Goal: Task Accomplishment & Management: Use online tool/utility

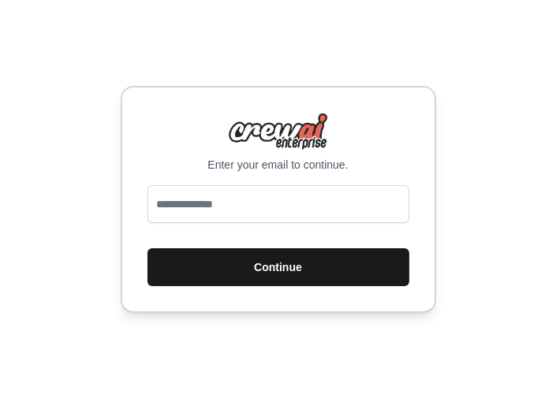
click at [252, 275] on button "Continue" at bounding box center [278, 267] width 262 height 38
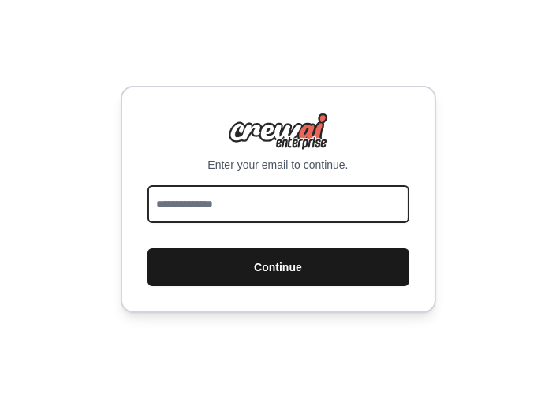
type input "**********"
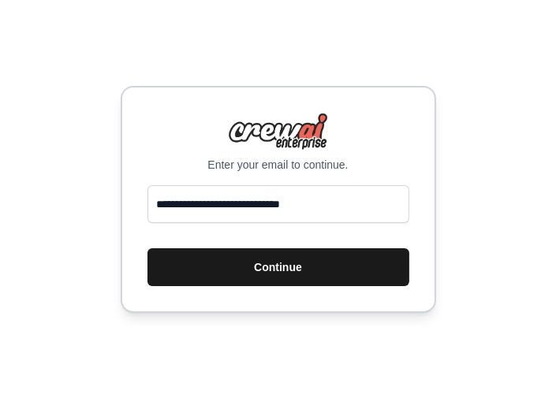
click at [263, 265] on button "Continue" at bounding box center [278, 267] width 262 height 38
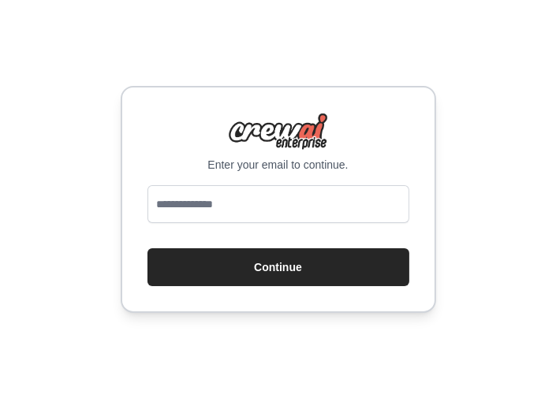
type input "**********"
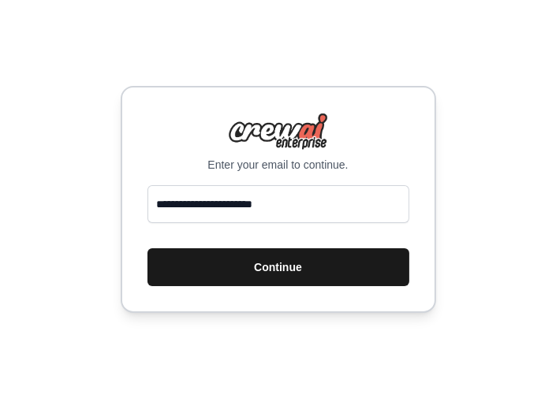
click at [307, 274] on button "Continue" at bounding box center [278, 267] width 262 height 38
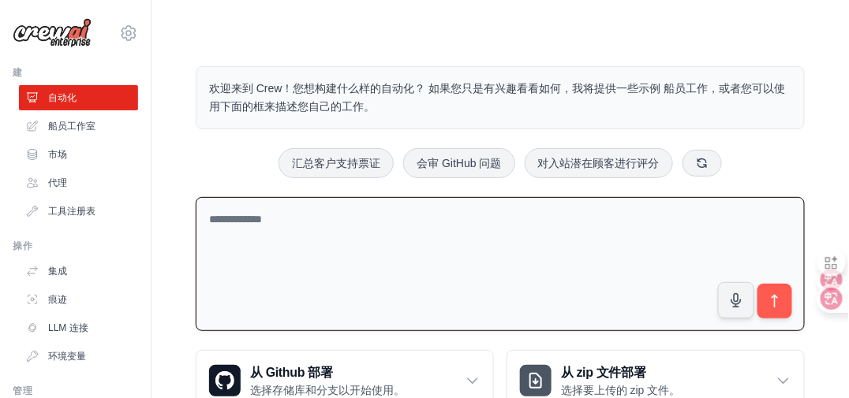
click at [319, 222] on textarea at bounding box center [500, 264] width 609 height 135
type textarea "**********"
click at [778, 299] on icon "submit" at bounding box center [775, 301] width 17 height 17
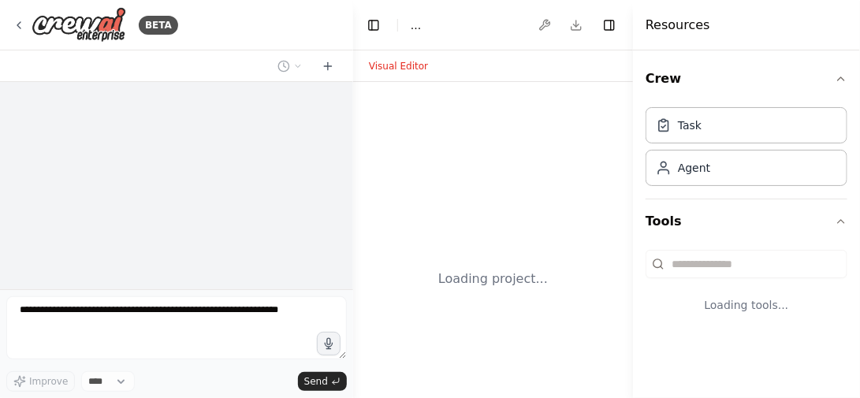
select select "****"
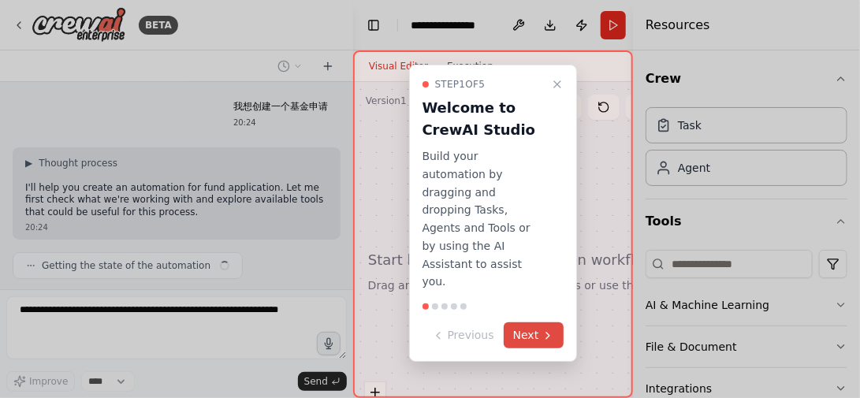
click at [528, 323] on button "Next" at bounding box center [534, 336] width 61 height 26
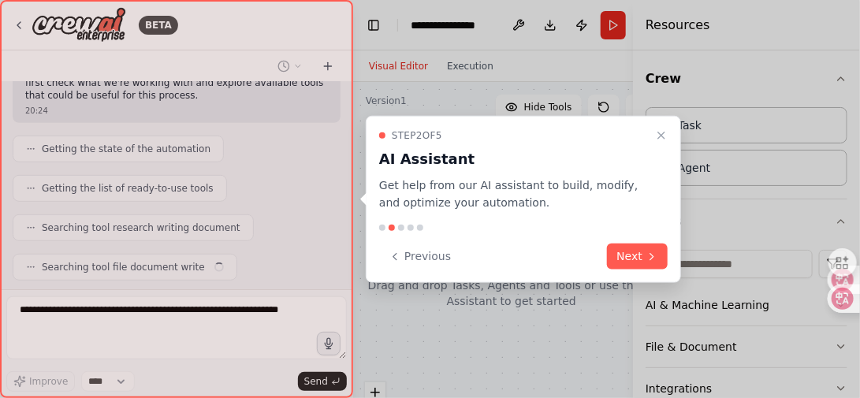
scroll to position [341, 0]
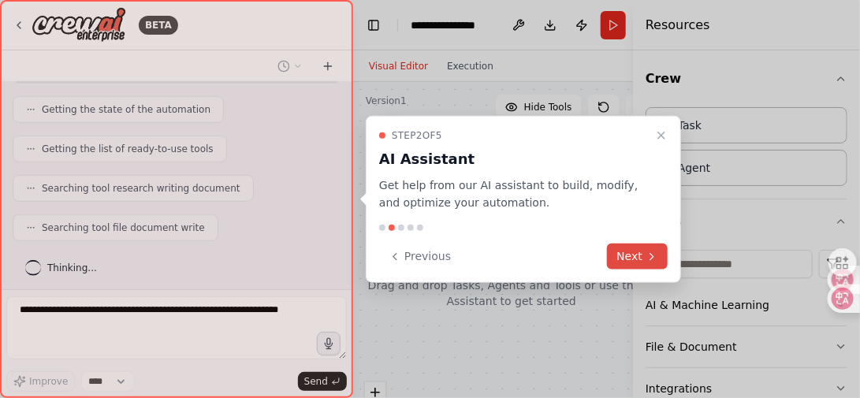
click at [636, 252] on button "Next" at bounding box center [637, 257] width 61 height 26
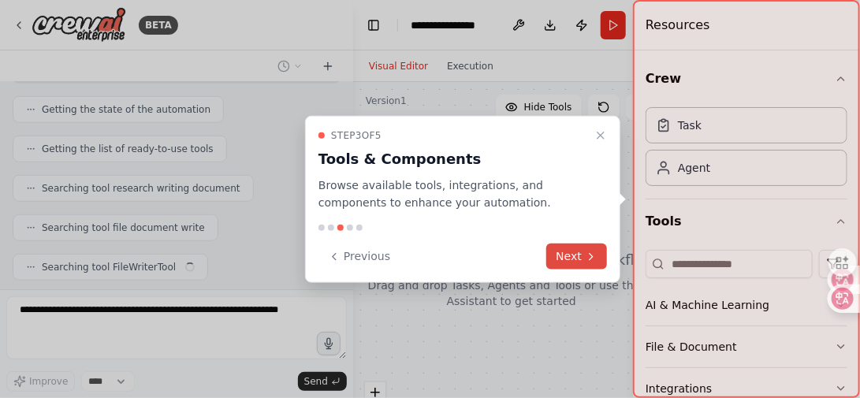
scroll to position [379, 0]
click at [599, 253] on button "Next" at bounding box center [577, 257] width 61 height 26
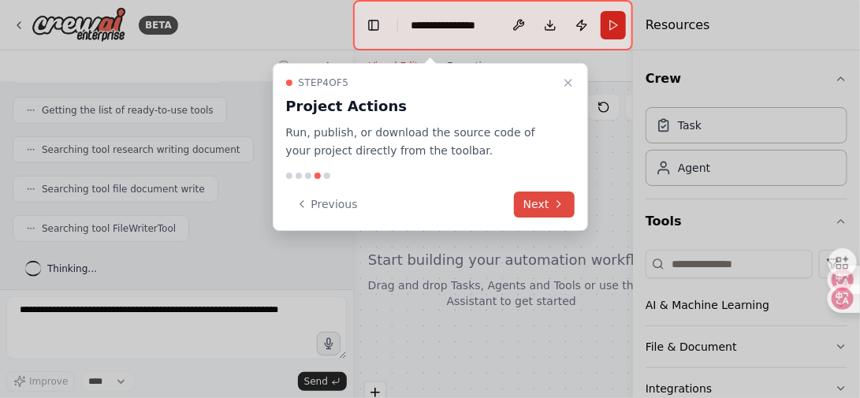
click at [547, 211] on button "Next" at bounding box center [544, 205] width 61 height 26
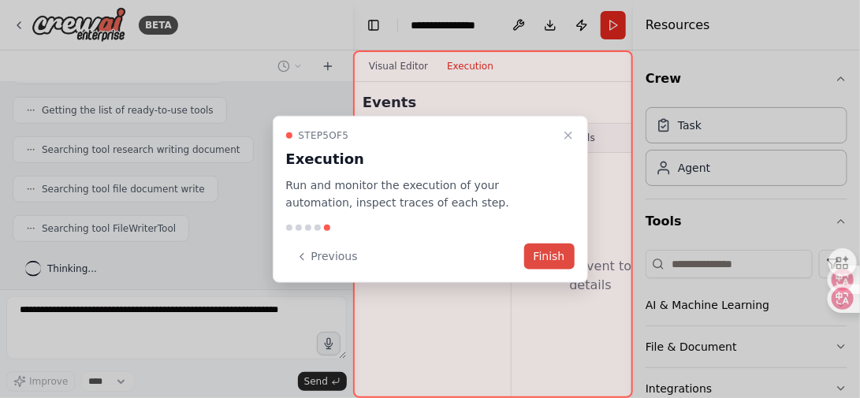
click at [540, 252] on button "Finish" at bounding box center [549, 257] width 50 height 26
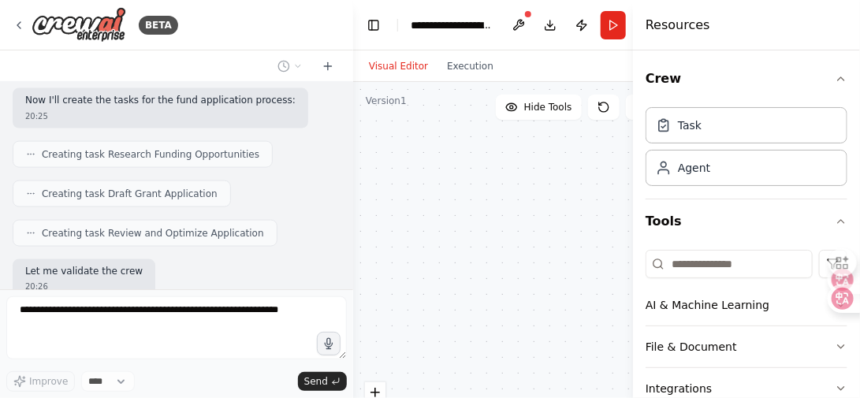
scroll to position [884, 0]
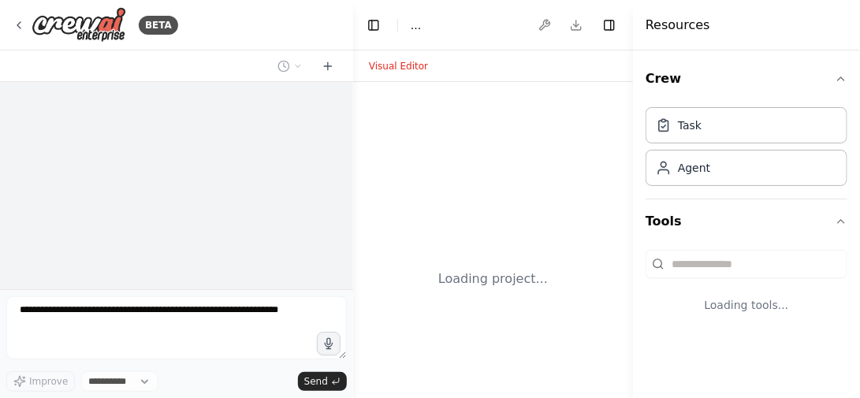
select select "****"
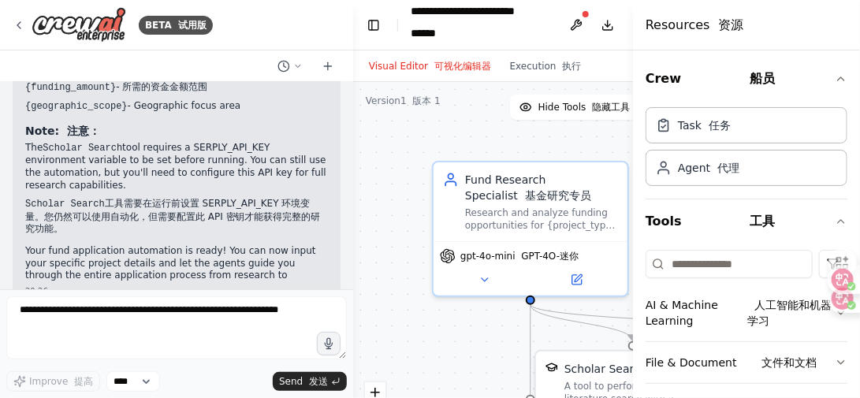
scroll to position [1963, 0]
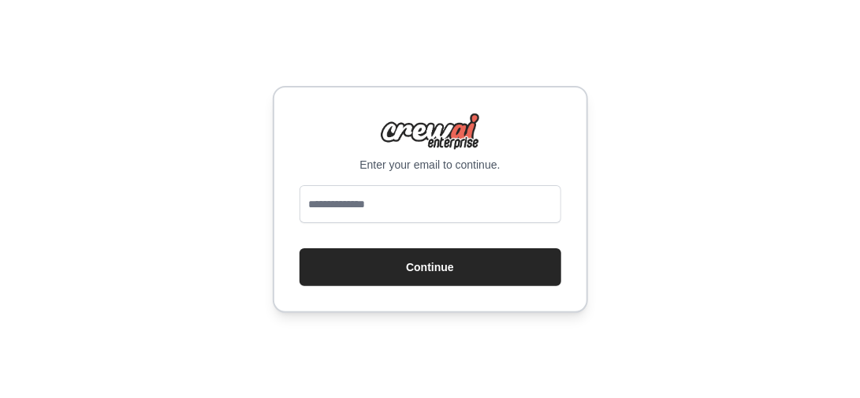
type input "**********"
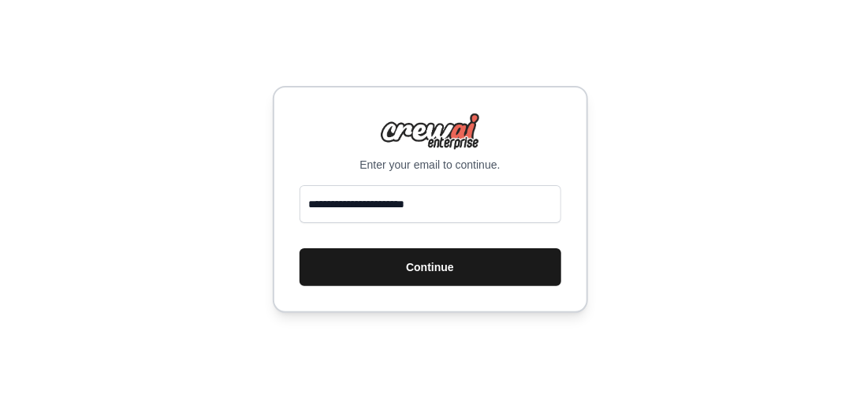
click at [476, 264] on button "Continue" at bounding box center [431, 267] width 262 height 38
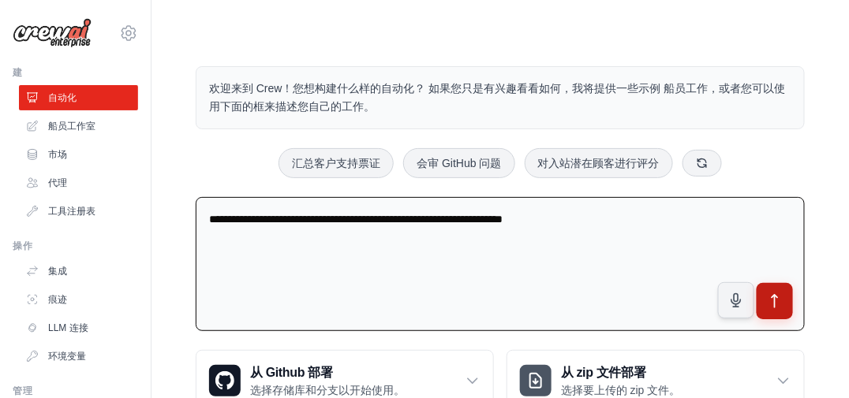
type textarea "**********"
click at [784, 304] on button "submit" at bounding box center [774, 301] width 36 height 36
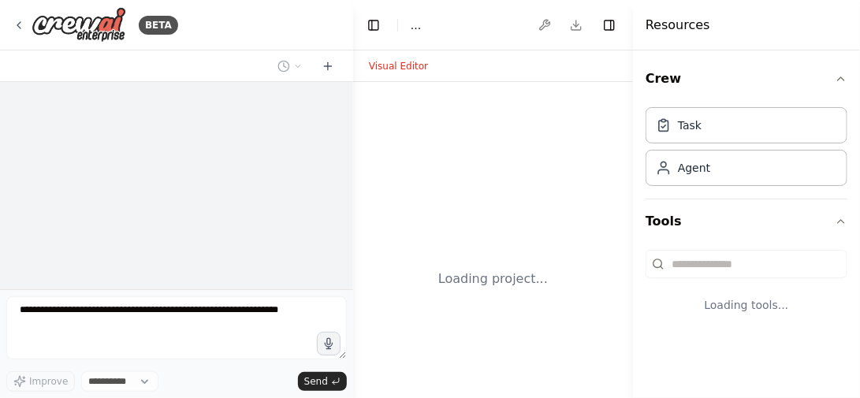
select select "****"
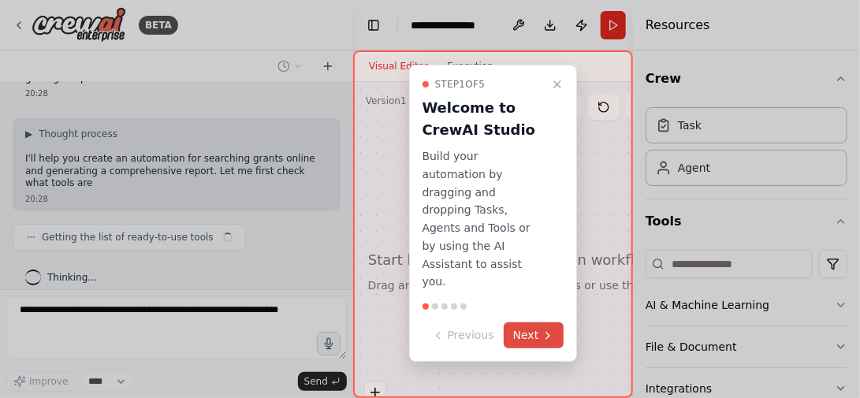
click at [539, 323] on button "Next" at bounding box center [534, 336] width 61 height 26
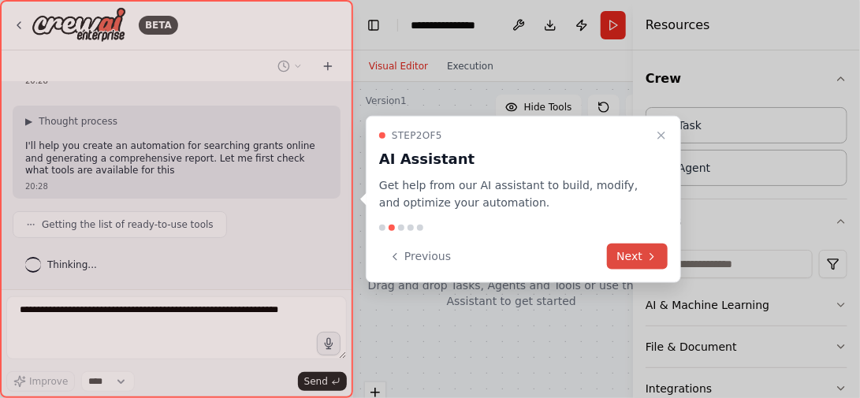
click at [625, 258] on button "Next" at bounding box center [637, 257] width 61 height 26
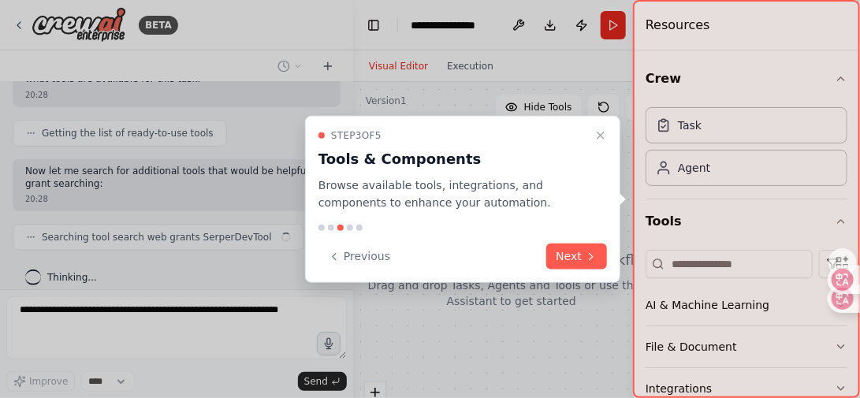
scroll to position [157, 0]
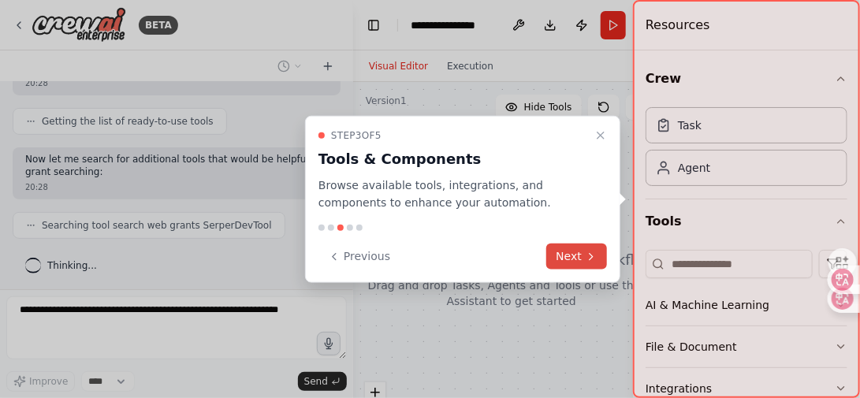
click at [569, 252] on button "Next" at bounding box center [577, 257] width 61 height 26
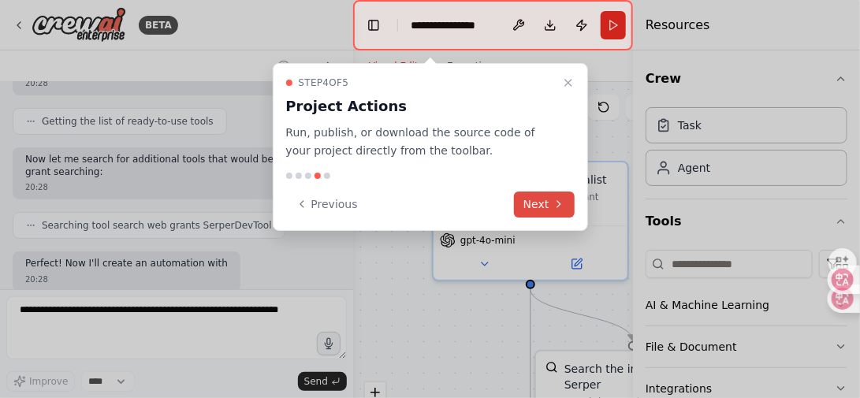
click at [547, 207] on button "Next" at bounding box center [544, 205] width 61 height 26
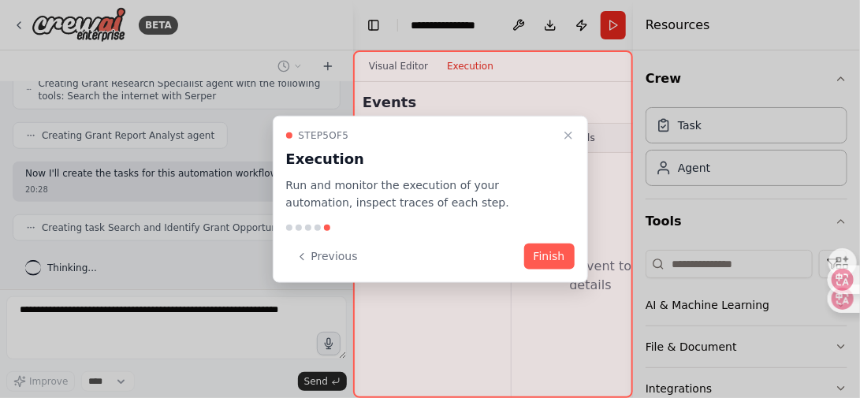
scroll to position [416, 0]
click at [557, 255] on button "Finish" at bounding box center [549, 257] width 50 height 26
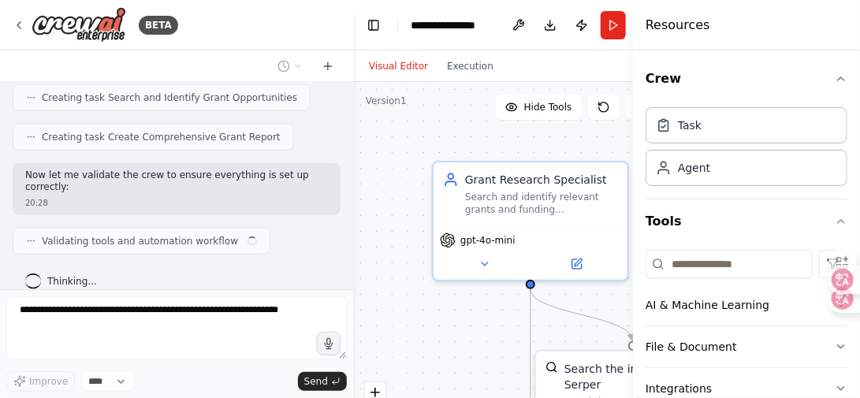
scroll to position [558, 0]
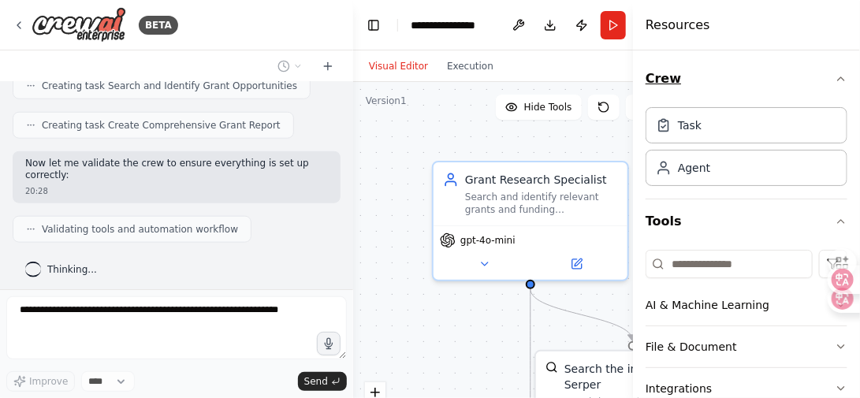
click at [835, 76] on icon "button" at bounding box center [841, 79] width 13 height 13
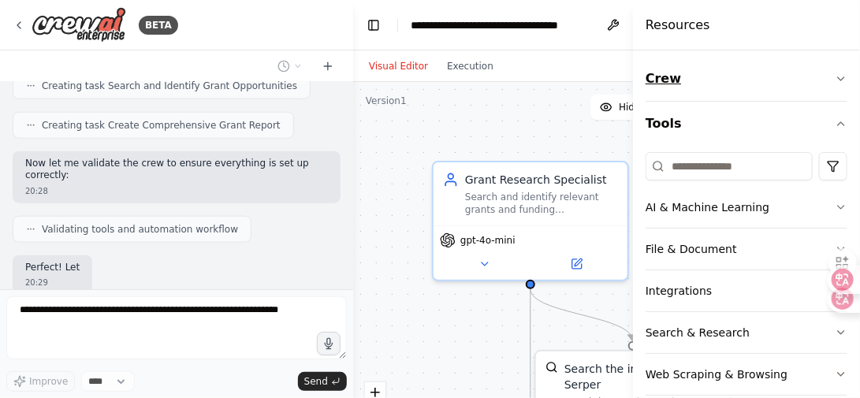
scroll to position [662, 0]
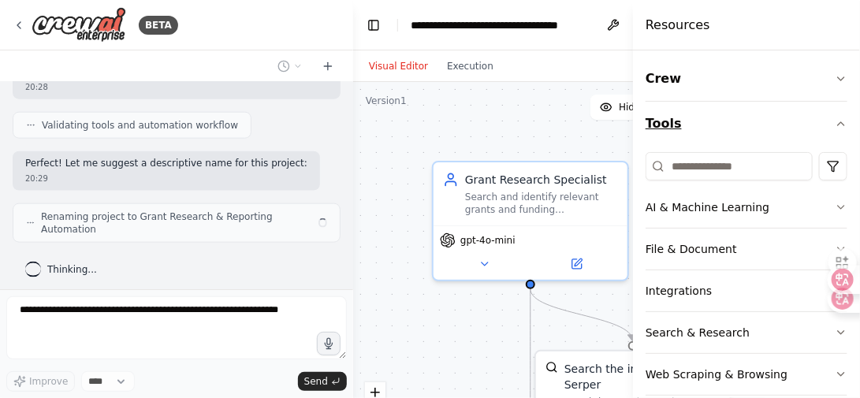
click at [835, 124] on icon "button" at bounding box center [841, 124] width 13 height 13
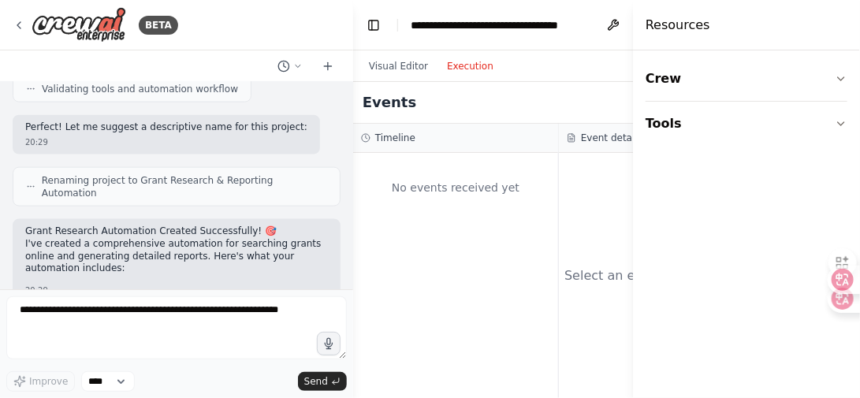
click at [479, 65] on button "Execution" at bounding box center [470, 66] width 65 height 19
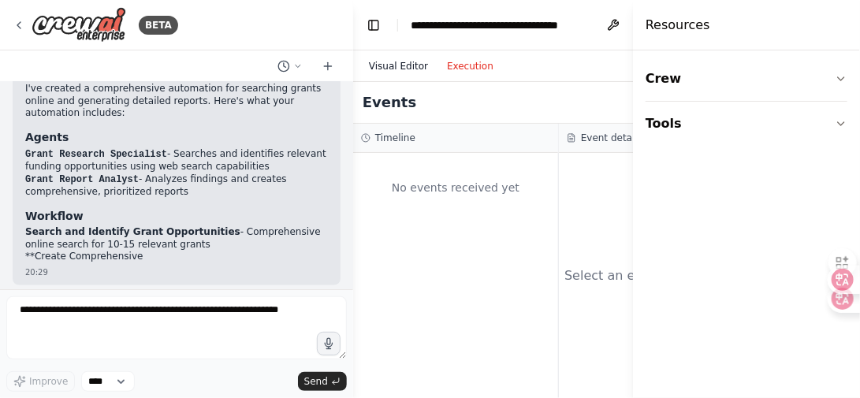
click at [403, 63] on button "Visual Editor" at bounding box center [399, 66] width 78 height 19
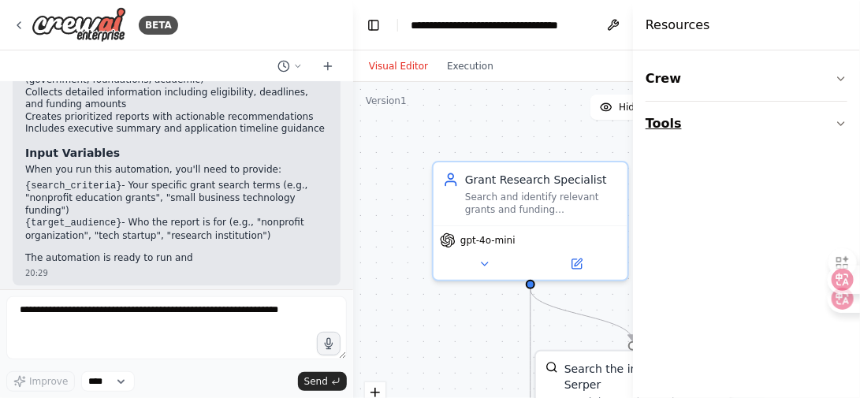
scroll to position [1109, 0]
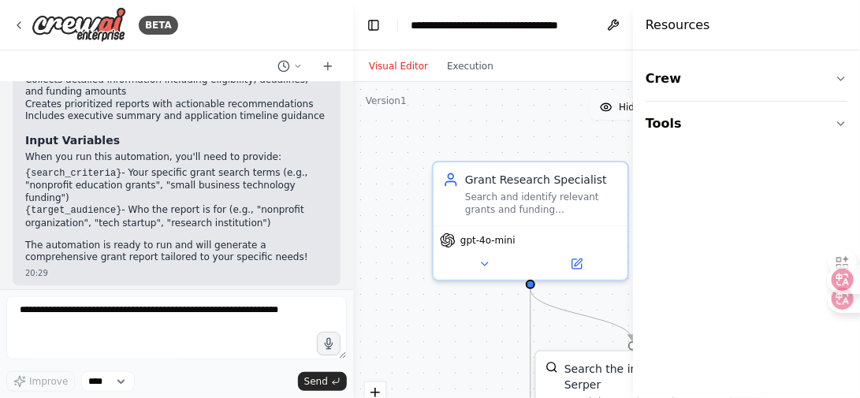
click at [607, 109] on circle at bounding box center [606, 107] width 3 height 3
click at [602, 106] on icon at bounding box center [602, 107] width 2 height 2
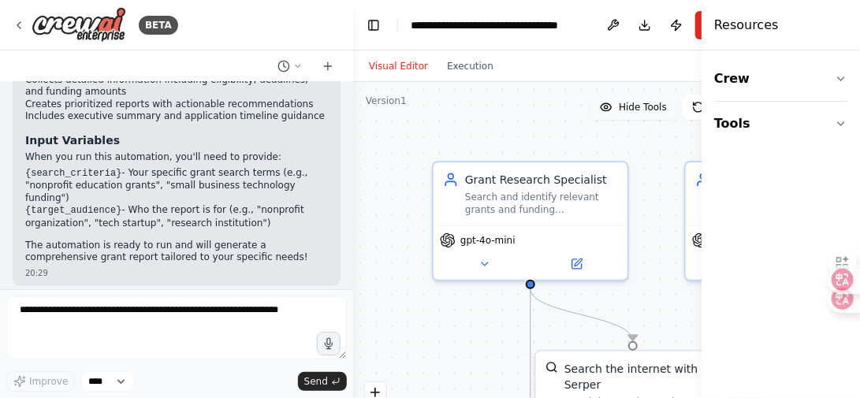
drag, startPoint x: 634, startPoint y: 151, endPoint x: 767, endPoint y: 155, distance: 132.6
click at [767, 155] on div "Resources Crew Tools" at bounding box center [781, 199] width 159 height 398
drag, startPoint x: 708, startPoint y: 148, endPoint x: 762, endPoint y: 155, distance: 54.0
click at [762, 155] on div "Resources Crew Tools" at bounding box center [781, 199] width 159 height 398
drag, startPoint x: 704, startPoint y: 142, endPoint x: 754, endPoint y: 149, distance: 50.2
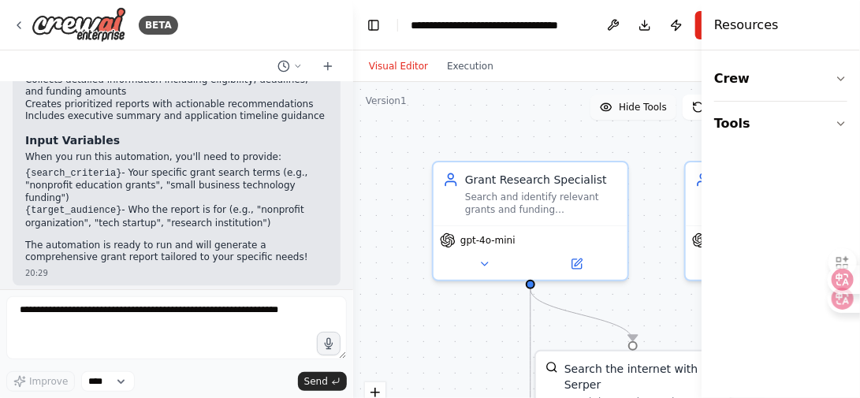
click at [754, 149] on div "Resources Crew Tools" at bounding box center [781, 199] width 159 height 398
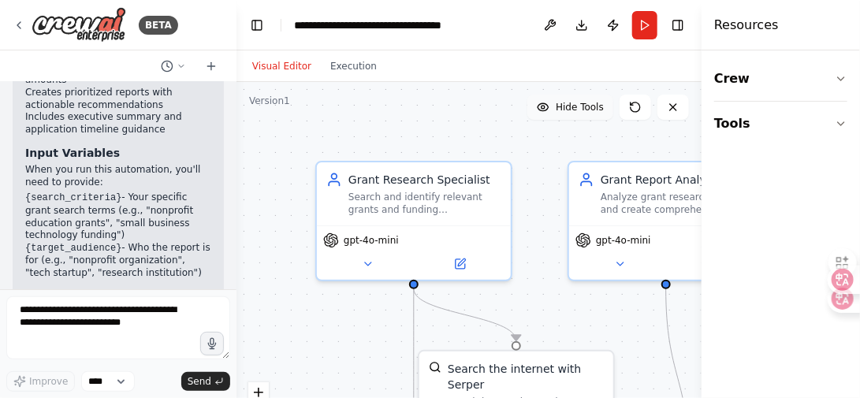
scroll to position [1443, 0]
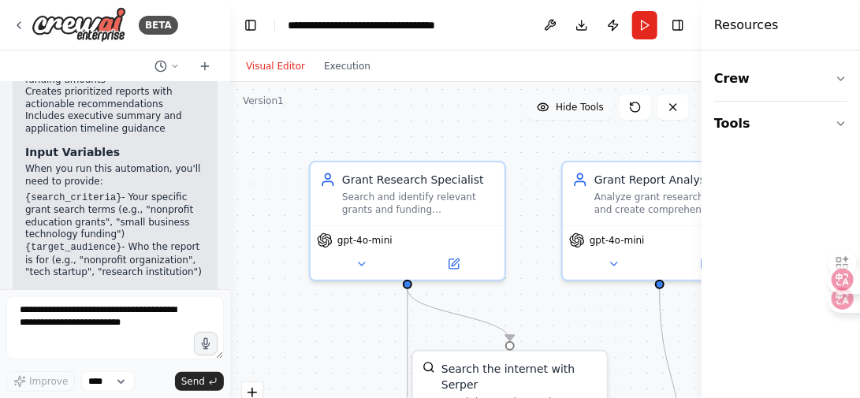
drag, startPoint x: 348, startPoint y: 207, endPoint x: 230, endPoint y: 199, distance: 117.8
click at [230, 199] on div "BETA want to create automation for searching grants online and getting a report…" at bounding box center [430, 199] width 860 height 398
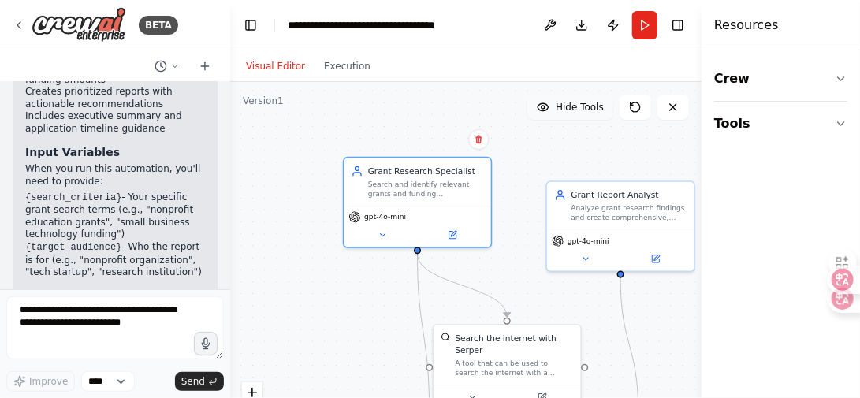
drag, startPoint x: 503, startPoint y: 255, endPoint x: 492, endPoint y: 229, distance: 28.3
click at [492, 229] on div ".deletable-edge-delete-btn { width: 20px; height: 20px; border: 0px solid #ffff…" at bounding box center [466, 279] width 472 height 394
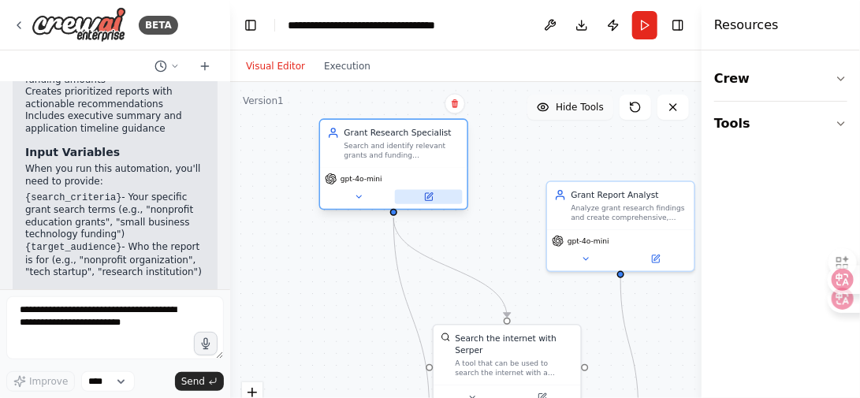
drag, startPoint x: 477, startPoint y: 230, endPoint x: 450, endPoint y: 192, distance: 47.5
click at [450, 192] on button at bounding box center [429, 197] width 68 height 14
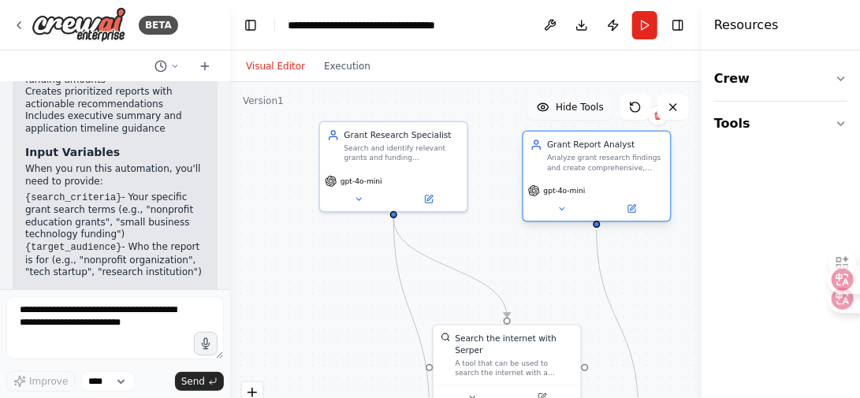
drag, startPoint x: 593, startPoint y: 222, endPoint x: 571, endPoint y: 180, distance: 48.0
click at [571, 180] on div "Grant Report Analyst Analyze grant research findings and create comprehensive, …" at bounding box center [596, 176] width 149 height 91
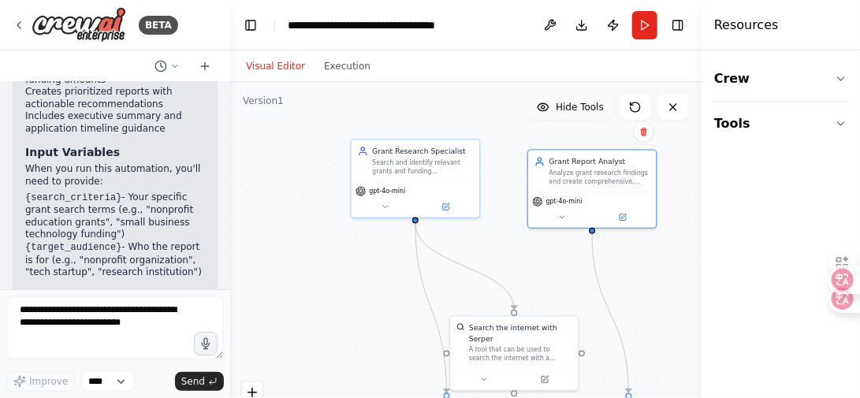
click at [542, 103] on icon at bounding box center [543, 107] width 13 height 13
click at [542, 103] on icon at bounding box center [539, 107] width 13 height 13
click at [675, 108] on icon at bounding box center [673, 107] width 6 height 6
click at [845, 124] on icon "button" at bounding box center [841, 124] width 13 height 13
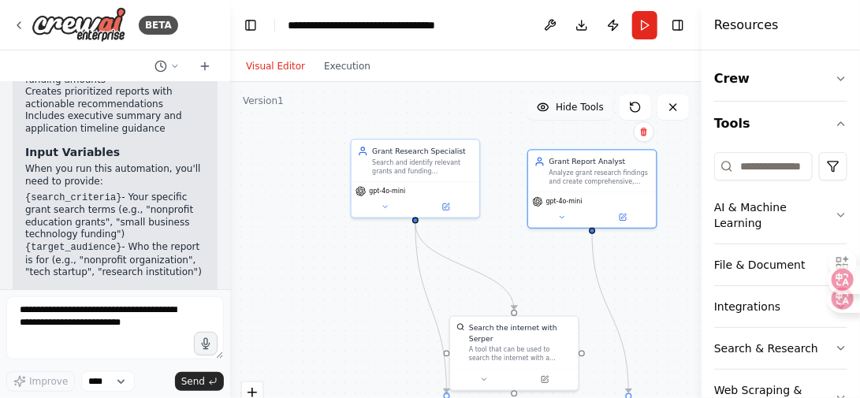
click at [839, 78] on div "Crew Tools AI & Machine Learning File & Document Integrations Search & Research…" at bounding box center [781, 224] width 159 height 348
click at [835, 80] on icon "button" at bounding box center [841, 79] width 13 height 13
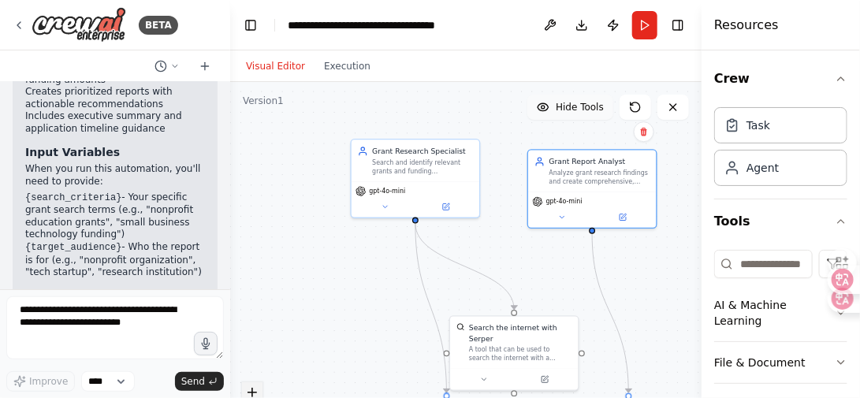
click at [250, 394] on icon "zoom in" at bounding box center [252, 392] width 9 height 9
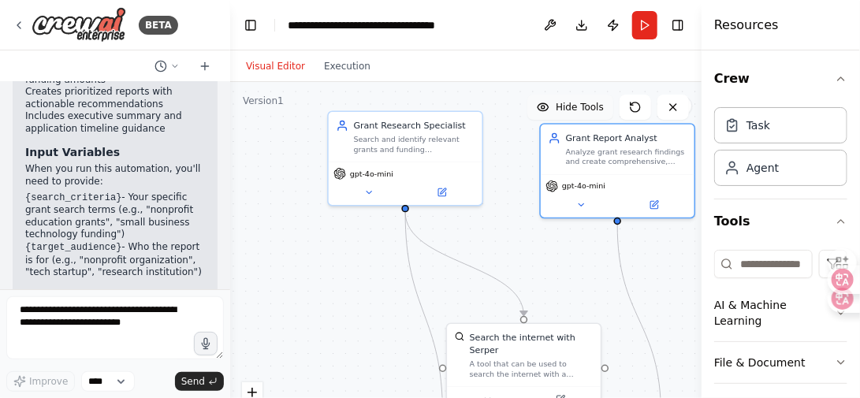
click at [723, 23] on h4 "Resources" at bounding box center [747, 25] width 65 height 19
click at [718, 25] on h4 "Resources" at bounding box center [747, 25] width 65 height 19
click at [682, 24] on button "Toggle Right Sidebar" at bounding box center [678, 25] width 22 height 22
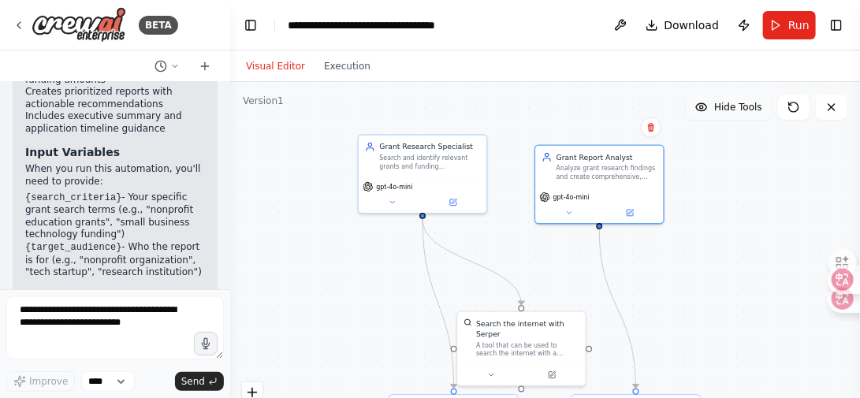
scroll to position [1480, 0]
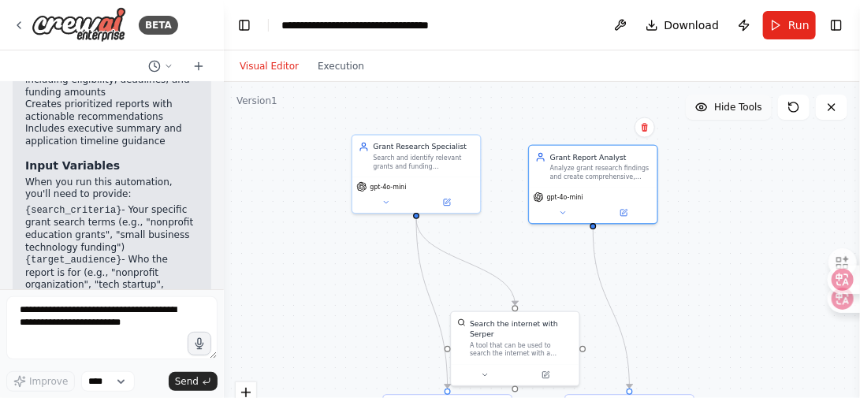
click at [224, 277] on div "BETA want to create automation for searching grants online and getting a report…" at bounding box center [430, 199] width 860 height 398
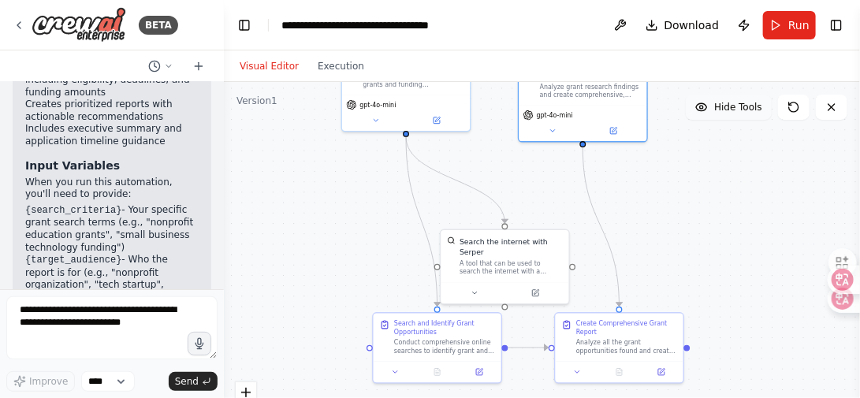
drag, startPoint x: 739, startPoint y: 315, endPoint x: 729, endPoint y: 233, distance: 82.7
click at [729, 233] on div ".deletable-edge-delete-btn { width: 20px; height: 20px; border: 0px solid #ffff…" at bounding box center [542, 279] width 636 height 394
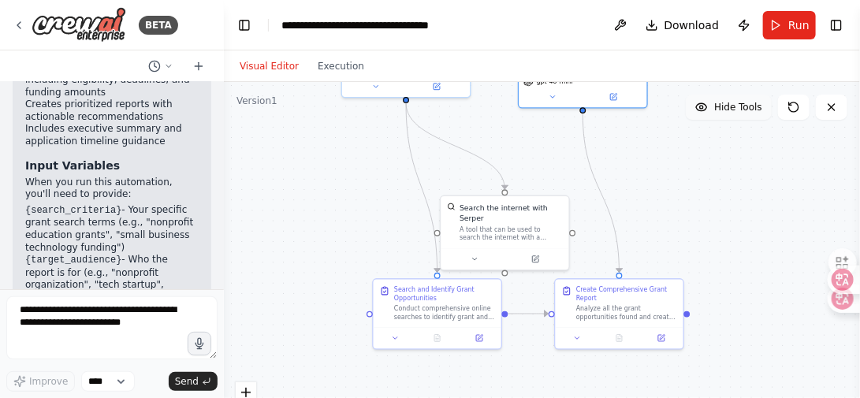
drag, startPoint x: 679, startPoint y: 297, endPoint x: 681, endPoint y: 264, distance: 33.2
click at [681, 264] on div ".deletable-edge-delete-btn { width: 20px; height: 20px; border: 0px solid #ffff…" at bounding box center [542, 279] width 636 height 394
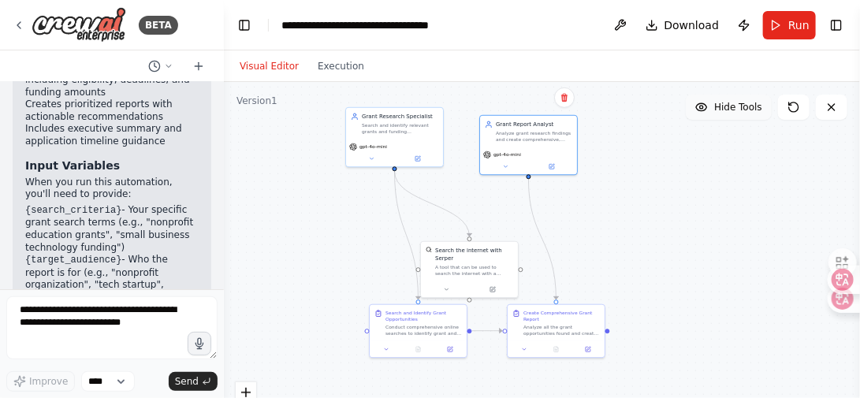
drag, startPoint x: 670, startPoint y: 271, endPoint x: 592, endPoint y: 299, distance: 83.1
click at [592, 299] on div ".deletable-edge-delete-btn { width: 20px; height: 20px; border: 0px solid #ffff…" at bounding box center [542, 279] width 636 height 394
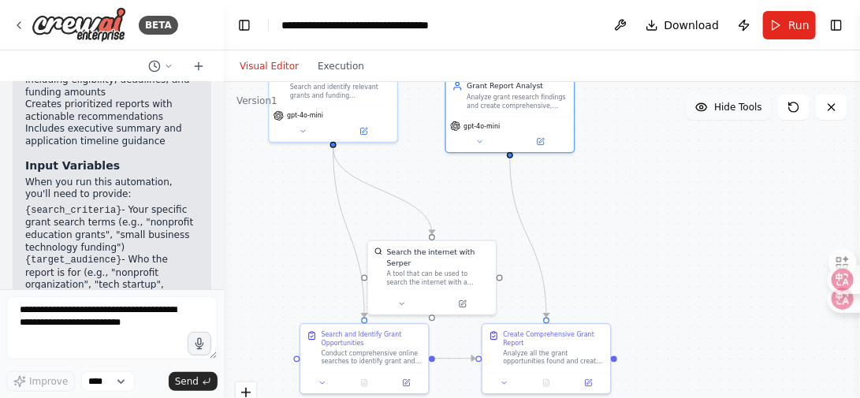
drag, startPoint x: 581, startPoint y: 285, endPoint x: 584, endPoint y: 302, distance: 17.5
click at [584, 302] on div ".deletable-edge-delete-btn { width: 20px; height: 20px; border: 0px solid #ffff…" at bounding box center [542, 279] width 636 height 394
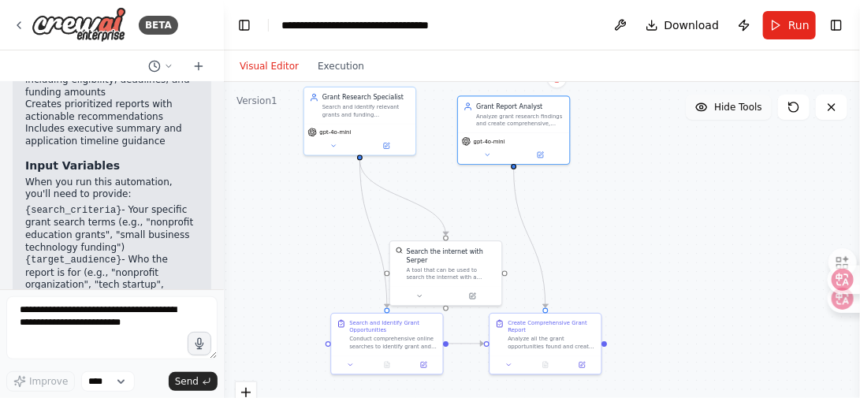
click at [595, 245] on div ".deletable-edge-delete-btn { width: 20px; height: 20px; border: 0px solid #ffff…" at bounding box center [542, 279] width 636 height 394
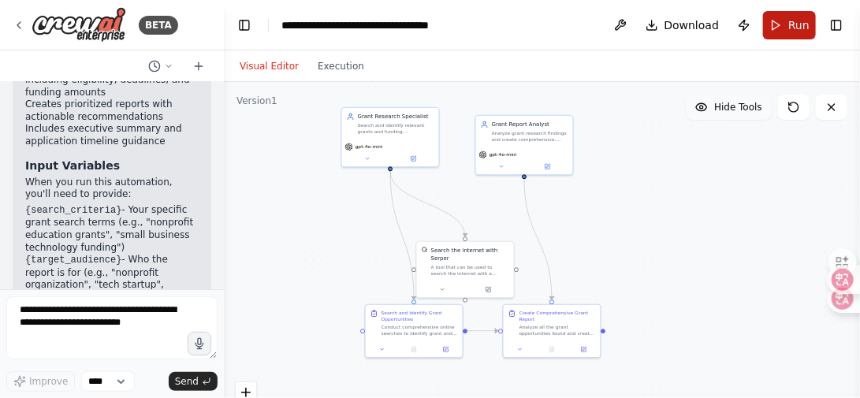
click at [778, 27] on button "Run" at bounding box center [789, 25] width 53 height 28
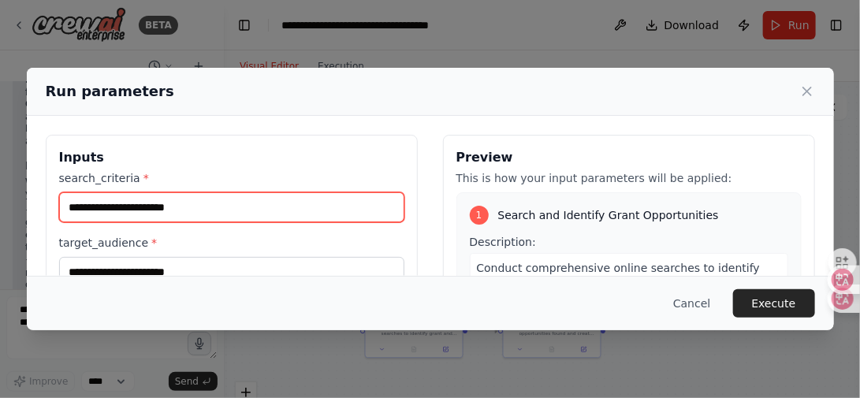
click at [205, 209] on input "search_criteria *" at bounding box center [231, 207] width 345 height 30
drag, startPoint x: 201, startPoint y: 209, endPoint x: 69, endPoint y: 209, distance: 131.7
click at [88, 211] on input "search_criteria *" at bounding box center [231, 207] width 345 height 30
drag, startPoint x: 66, startPoint y: 207, endPoint x: 204, endPoint y: 196, distance: 138.5
click at [204, 196] on input "search_criteria *" at bounding box center [231, 207] width 345 height 30
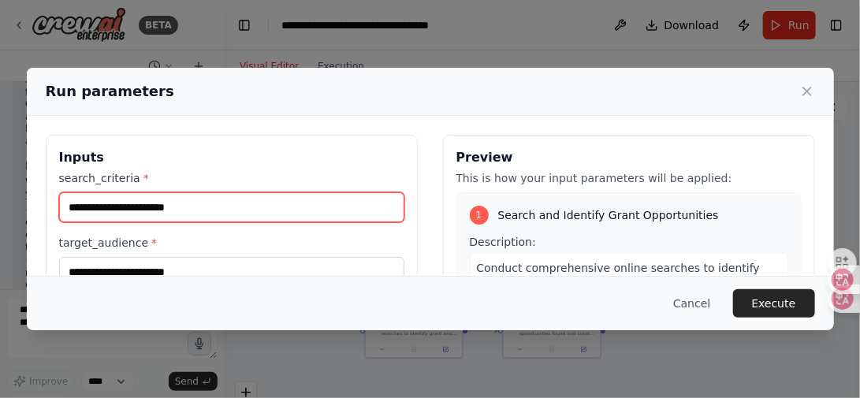
drag, startPoint x: 199, startPoint y: 211, endPoint x: 88, endPoint y: 214, distance: 111.2
click at [88, 214] on input "search_criteria *" at bounding box center [231, 207] width 345 height 30
click at [194, 206] on input "search_criteria *" at bounding box center [231, 207] width 345 height 30
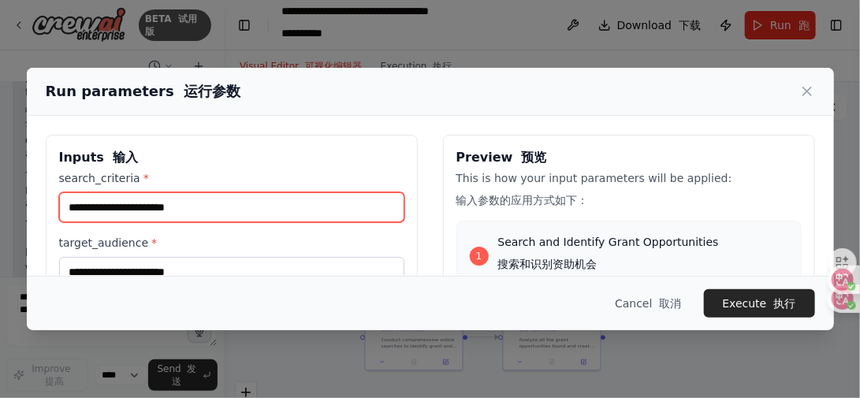
paste input "**********"
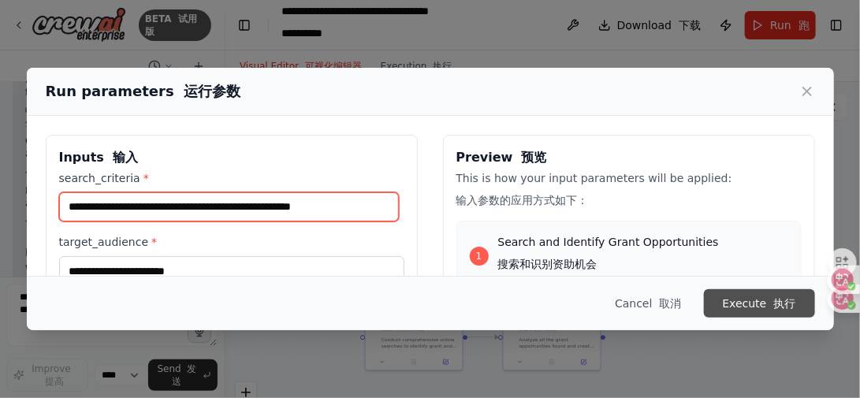
type input "**********"
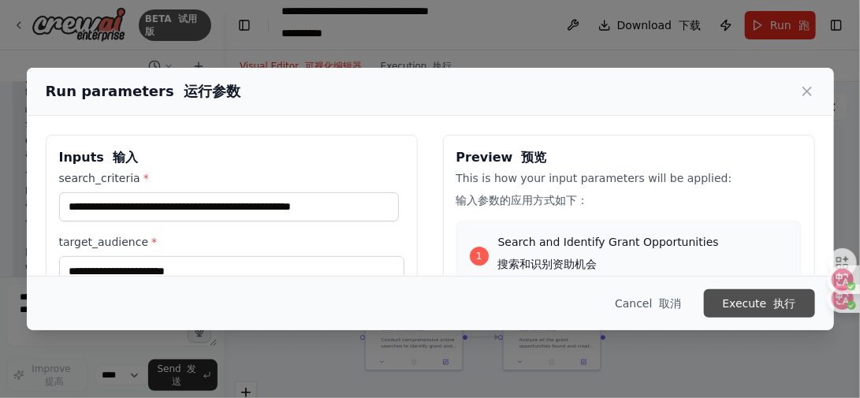
scroll to position [0, 0]
click at [736, 300] on button "Execute 执行" at bounding box center [759, 303] width 111 height 28
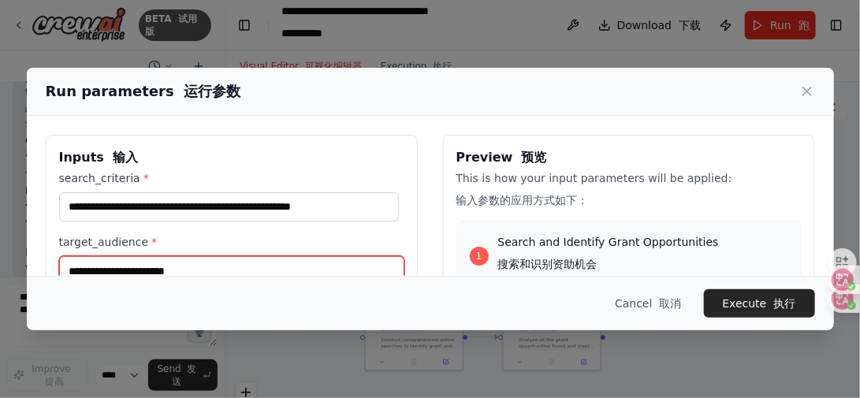
click at [240, 271] on input "target_audience *" at bounding box center [231, 271] width 345 height 30
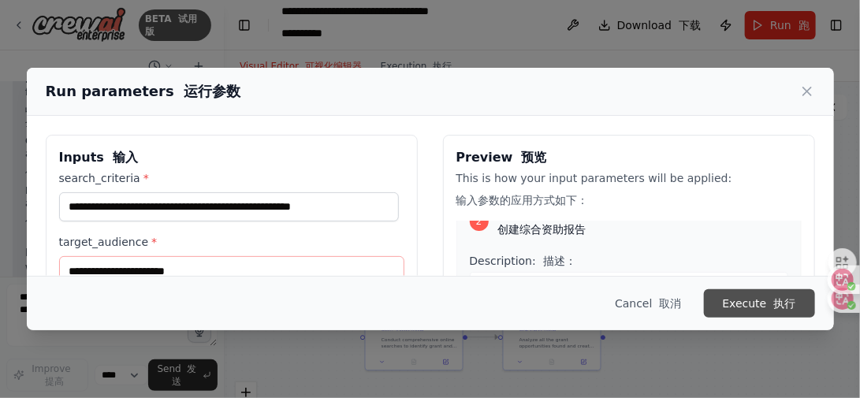
click at [733, 298] on button "Execute 执行" at bounding box center [759, 303] width 111 height 28
click at [185, 239] on label "target_audience *" at bounding box center [231, 242] width 345 height 16
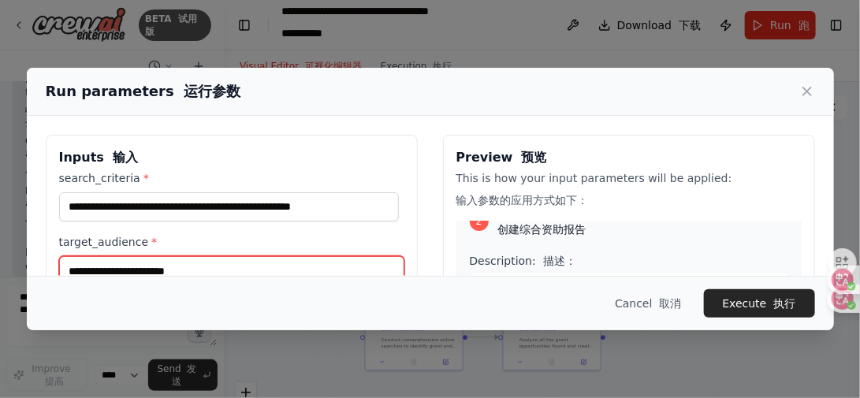
click at [185, 256] on input "target_audience *" at bounding box center [231, 271] width 345 height 30
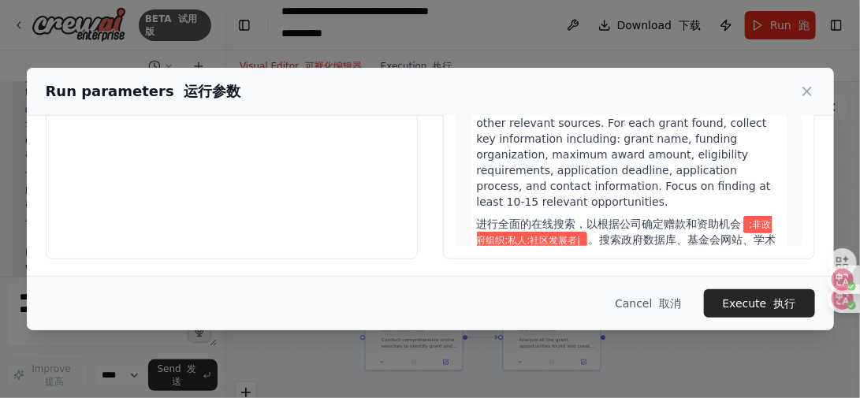
scroll to position [79, 0]
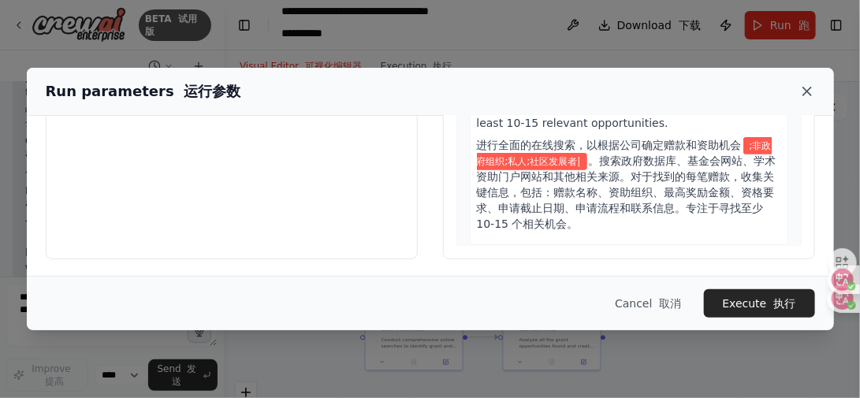
click at [809, 93] on icon at bounding box center [808, 92] width 8 height 8
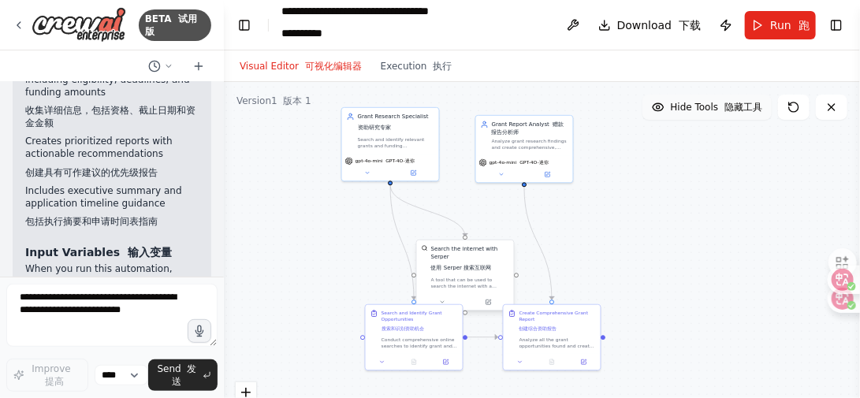
click at [457, 259] on div "Search the internet with Serper 使用 Serper 搜索互联网" at bounding box center [470, 260] width 78 height 30
click at [549, 149] on div "Grant Report Analyst 赠款报告分析师 Analyze grant research findings and create compreh…" at bounding box center [524, 133] width 97 height 39
drag, startPoint x: 431, startPoint y: 341, endPoint x: 363, endPoint y: 351, distance: 69.3
click at [363, 351] on div "Conduct comprehensive online searches to identify grant and funding opportuniti…" at bounding box center [349, 349] width 76 height 13
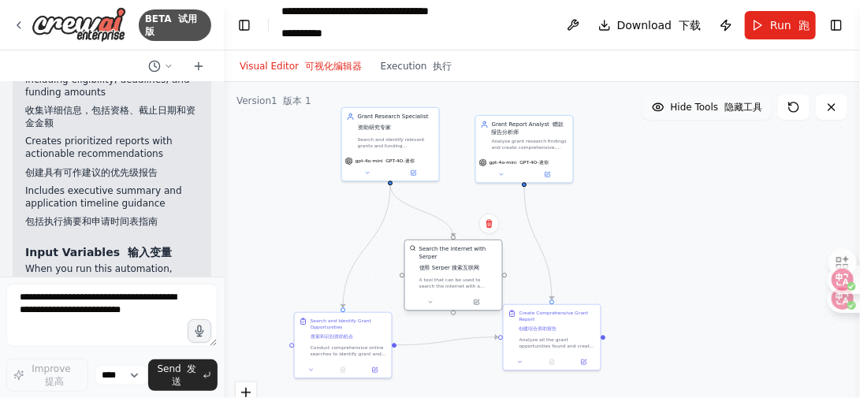
drag, startPoint x: 453, startPoint y: 278, endPoint x: 440, endPoint y: 275, distance: 12.8
click at [440, 275] on div "Search the internet with Serper 使用 Serper 搜索互联网 A tool that can be used to sear…" at bounding box center [459, 267] width 78 height 44
drag, startPoint x: 568, startPoint y: 331, endPoint x: 565, endPoint y: 350, distance: 19.1
click at [565, 350] on div "Create Comprehensive Grant Report 创建综合资助报告 Analyze all the grant opportunities …" at bounding box center [554, 343] width 76 height 39
click at [454, 261] on div "Search the internet with Serper 使用 Serper 搜索互联网" at bounding box center [459, 260] width 78 height 30
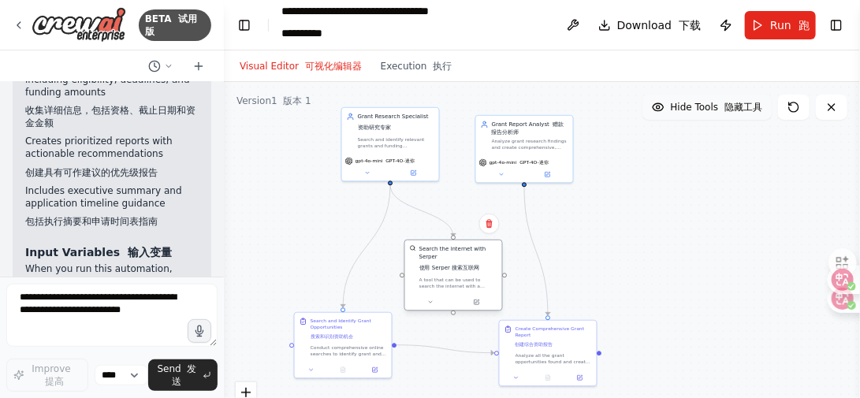
click at [449, 265] on font "使用 Serper 搜索互联网" at bounding box center [450, 268] width 61 height 6
click at [521, 136] on div "Analyze grant research findings and create comprehensive, well-structured repor…" at bounding box center [530, 142] width 76 height 13
click at [413, 145] on div "Search and identify relevant grants and funding opportunities based on {search_…" at bounding box center [396, 141] width 76 height 13
click at [777, 34] on button "Run 跑" at bounding box center [780, 25] width 71 height 28
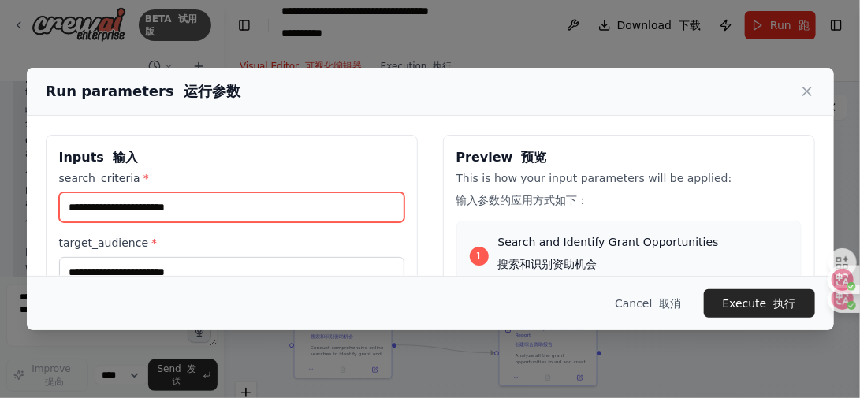
click at [196, 211] on input "search_criteria *" at bounding box center [231, 207] width 345 height 30
click at [196, 202] on input "search_criteria *" at bounding box center [231, 207] width 345 height 30
paste input "**********"
type input "**********"
drag, startPoint x: 348, startPoint y: 205, endPoint x: -2, endPoint y: 198, distance: 350.2
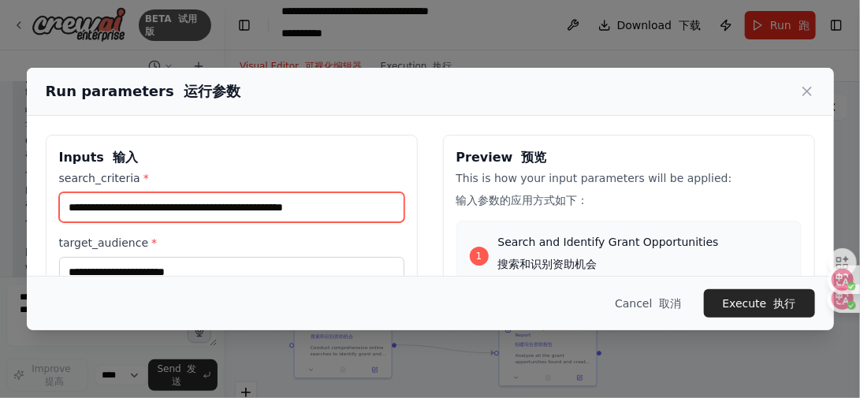
click at [0, 198] on html "BETA 试用版 want to create automation for searching grants online and getting a re…" at bounding box center [430, 199] width 860 height 398
click at [177, 208] on input "search_criteria *" at bounding box center [231, 207] width 345 height 30
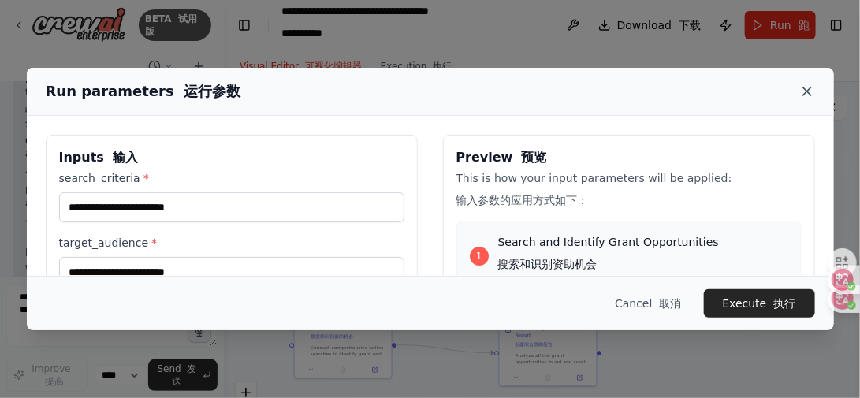
click at [804, 88] on icon at bounding box center [808, 92] width 8 height 8
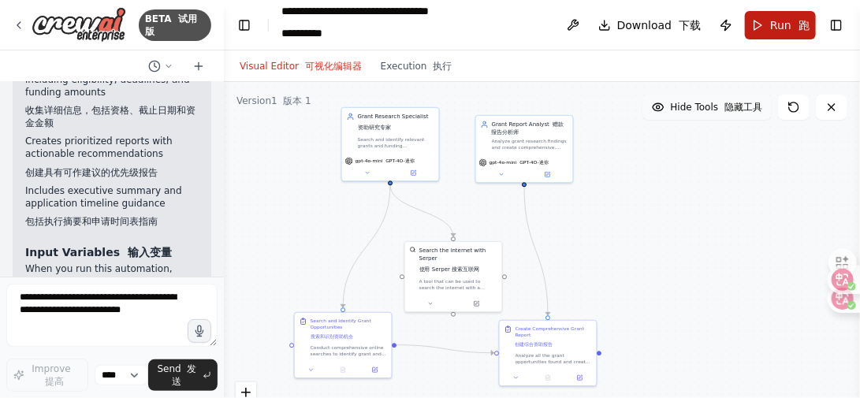
click at [782, 25] on span "Run 跑" at bounding box center [790, 25] width 39 height 16
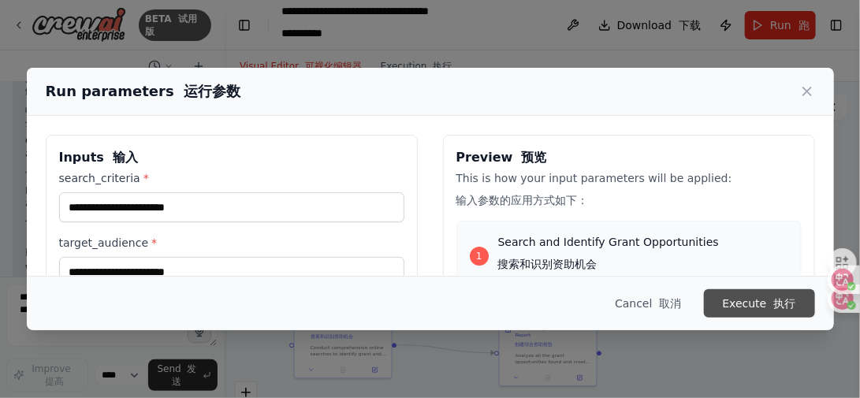
click at [767, 300] on button "Execute 执行" at bounding box center [759, 303] width 111 height 28
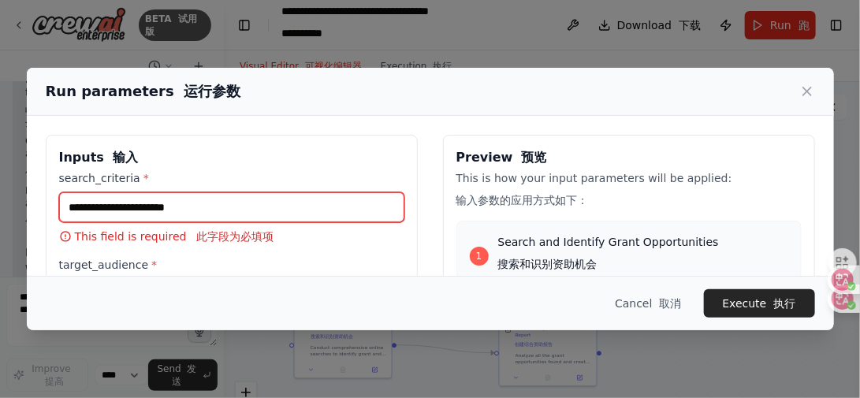
click at [256, 211] on input "search_criteria *" at bounding box center [231, 207] width 345 height 30
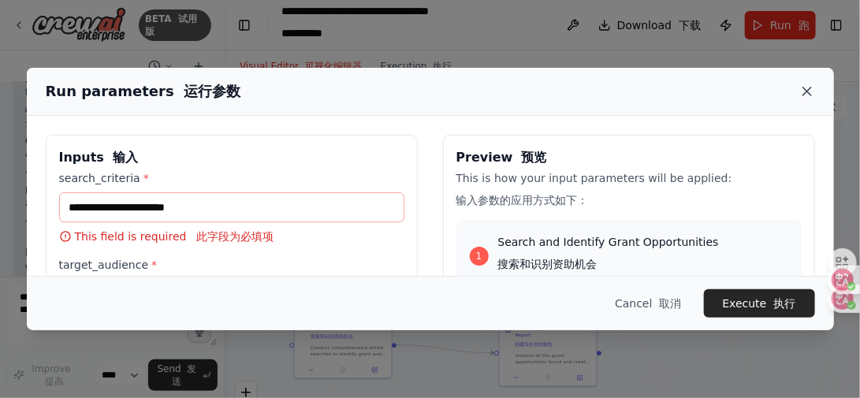
click at [805, 95] on icon at bounding box center [808, 92] width 16 height 16
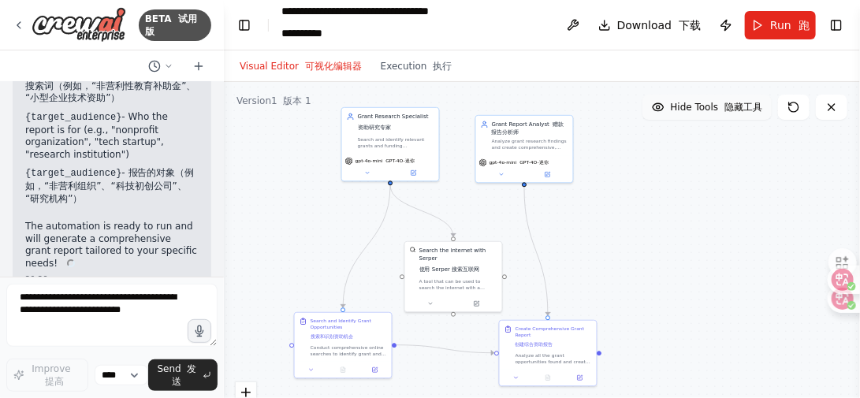
scroll to position [1815, 0]
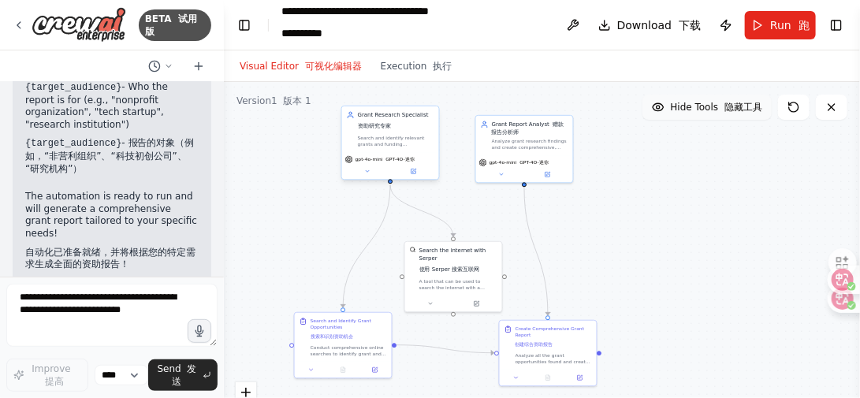
click at [382, 139] on div "Search and identify relevant grants and funding opportunities based on {search_…" at bounding box center [396, 141] width 76 height 13
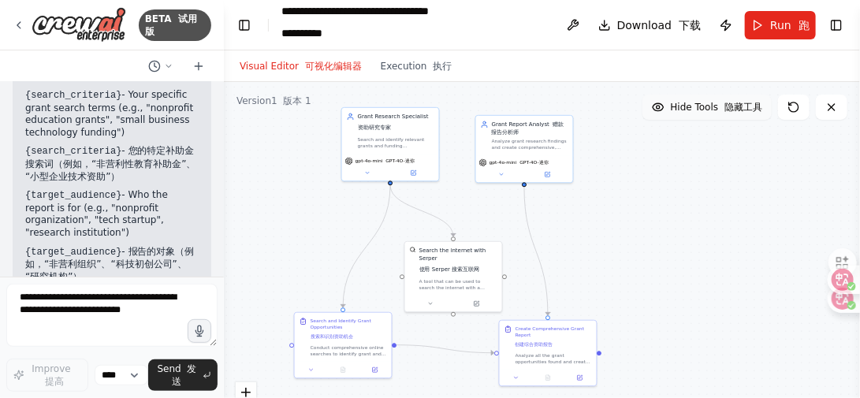
scroll to position [2324, 0]
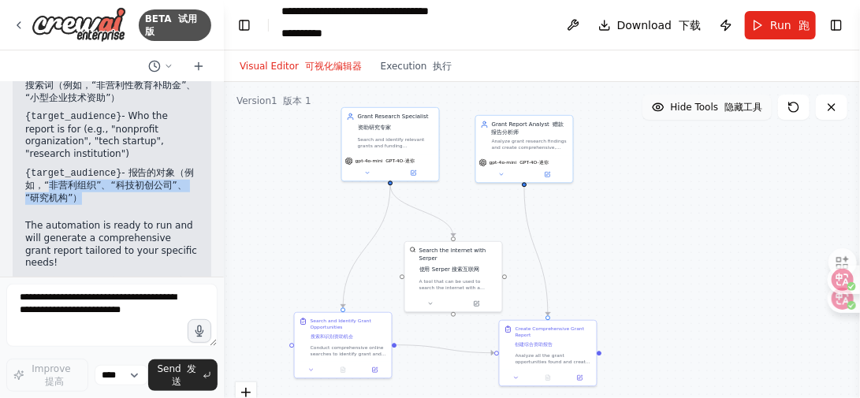
drag, startPoint x: 61, startPoint y: 201, endPoint x: 94, endPoint y: 208, distance: 33.9
click at [94, 203] on font "{target_audience} - 报告的对象（例如，“非营利组织”、“科技初创公司”、“研究机构”）" at bounding box center [110, 185] width 170 height 36
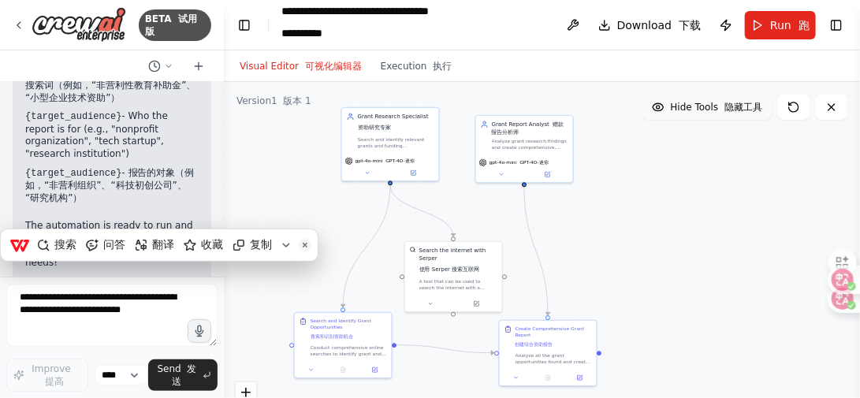
drag, startPoint x: 95, startPoint y: 207, endPoint x: 174, endPoint y: 176, distance: 84.9
click at [174, 176] on li "{target_audience} - Who the report is for (e.g., "nonprofit organization", "tec…" at bounding box center [112, 160] width 174 height 100
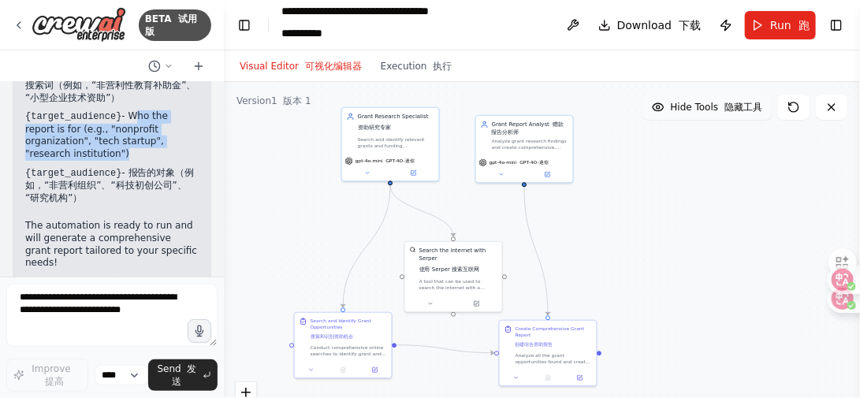
drag, startPoint x: 123, startPoint y: 133, endPoint x: 121, endPoint y: 166, distance: 33.2
click at [121, 166] on li "{target_audience} - Who the report is for (e.g., "nonprofit organization", "tec…" at bounding box center [112, 160] width 174 height 100
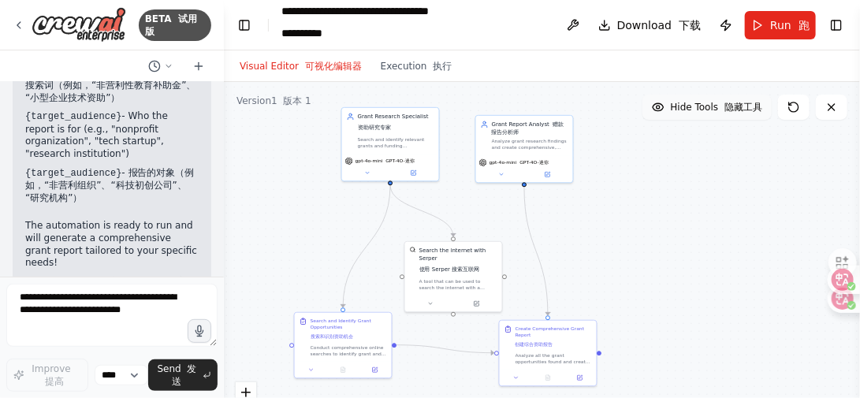
drag, startPoint x: 121, startPoint y: 166, endPoint x: 147, endPoint y: 171, distance: 27.2
click at [147, 171] on li "{target_audience} - Who the report is for (e.g., "nonprofit organization", "tec…" at bounding box center [112, 160] width 174 height 100
drag, startPoint x: 110, startPoint y: 148, endPoint x: 80, endPoint y: 157, distance: 31.2
click at [80, 157] on li "{target_audience} - Who the report is for (e.g., "nonprofit organization", "tec…" at bounding box center [112, 160] width 174 height 100
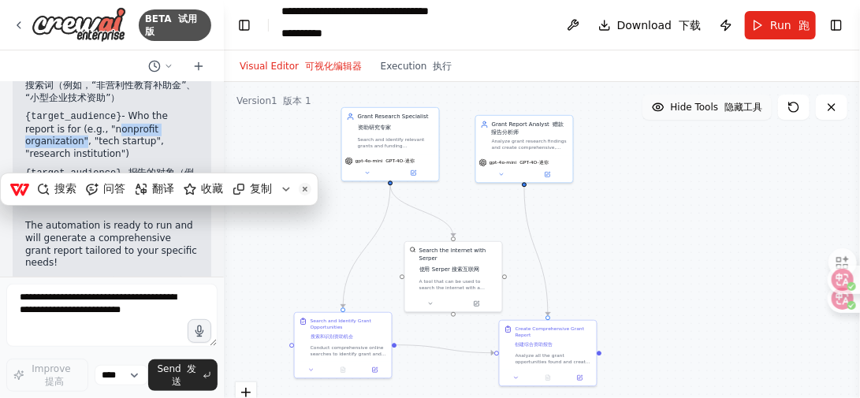
copy li "nonprofit organization"
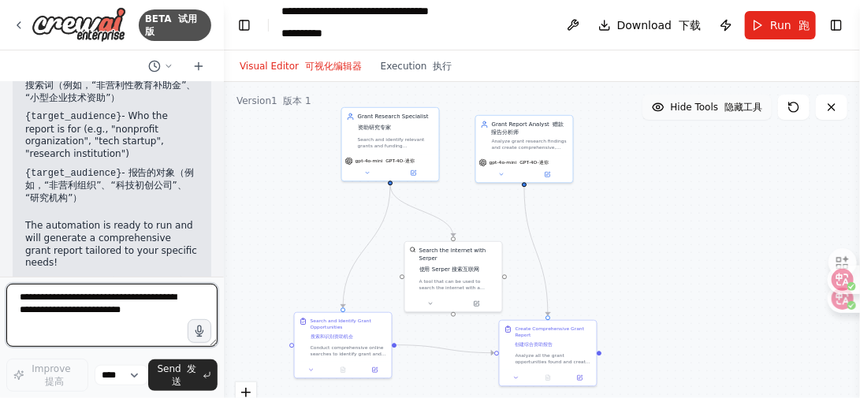
paste textarea "**********"
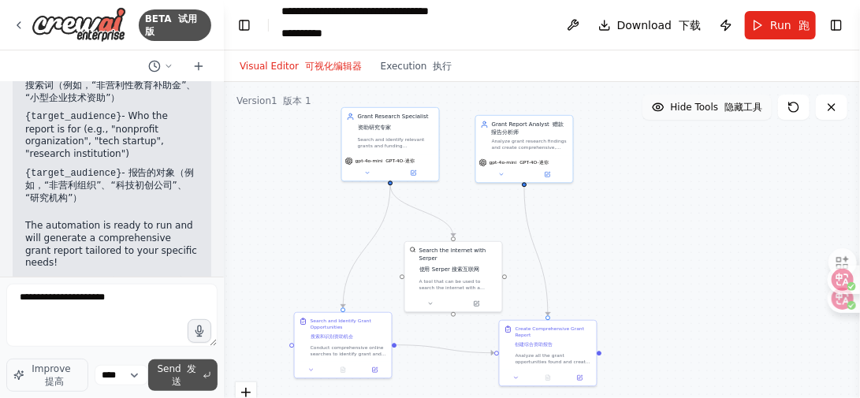
click at [179, 373] on span "Send 发送" at bounding box center [177, 375] width 45 height 25
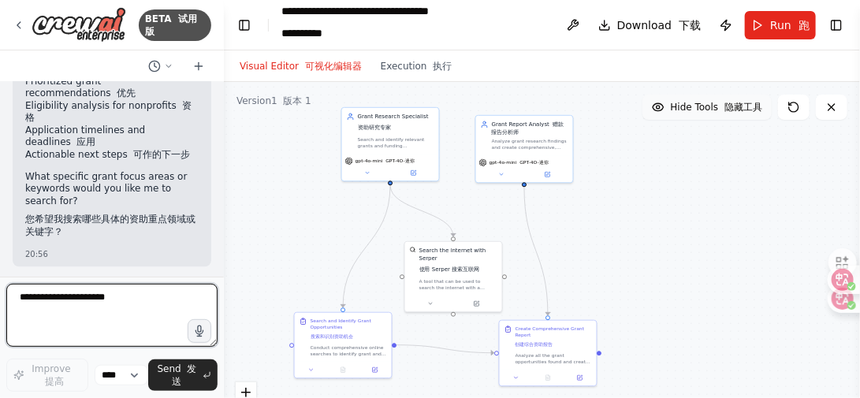
scroll to position [3374, 0]
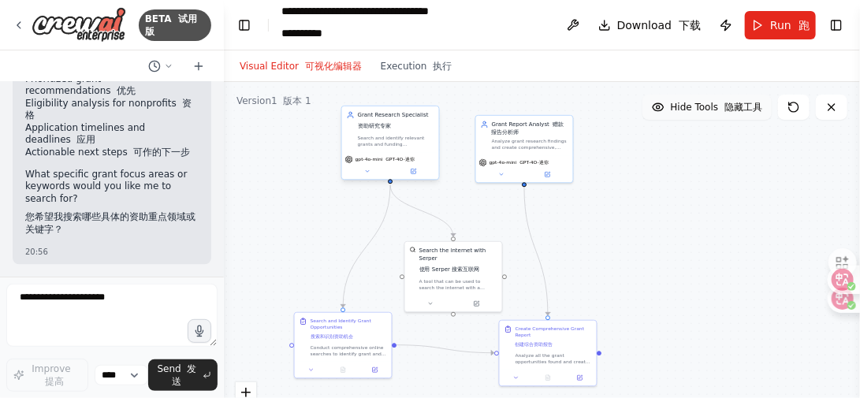
click at [414, 132] on div "Grant Research Specialist 资助研究专家" at bounding box center [396, 122] width 76 height 22
click at [539, 132] on div "Grant Report Analyst 赠款报告分析师" at bounding box center [530, 127] width 76 height 16
click at [462, 267] on font "使用 Serper 搜索互联网" at bounding box center [450, 268] width 61 height 6
click at [344, 340] on div "Search and Identify Grant Opportunities 搜索和识别资助机会" at bounding box center [349, 328] width 76 height 25
click at [551, 356] on div "Analyze all the grant opportunities found and create a comprehensive, well-orga…" at bounding box center [554, 357] width 76 height 13
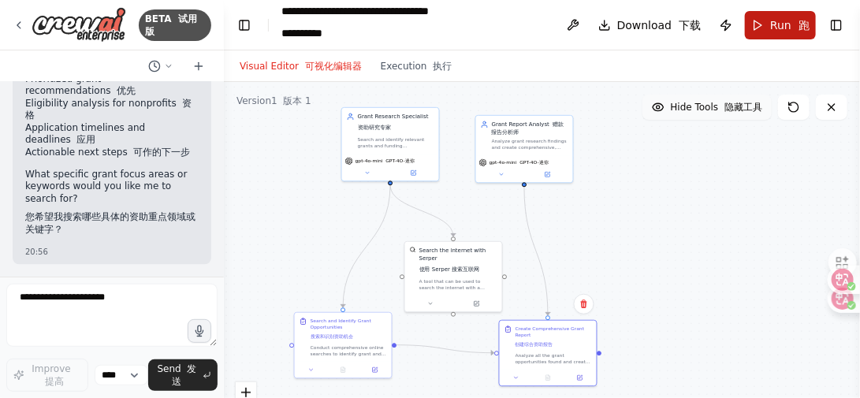
click at [787, 22] on span "Run 跑" at bounding box center [790, 25] width 39 height 16
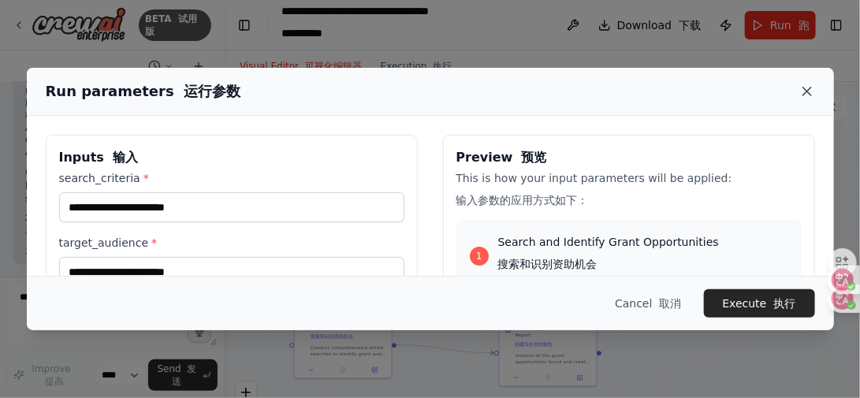
click at [811, 92] on icon at bounding box center [808, 92] width 16 height 16
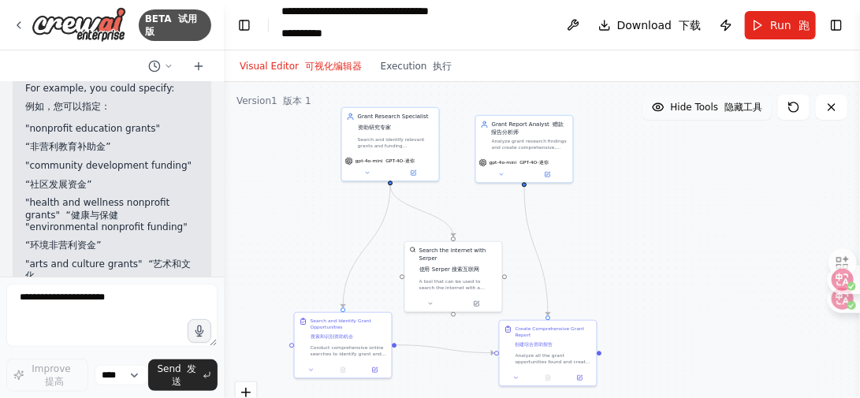
scroll to position [2822, 0]
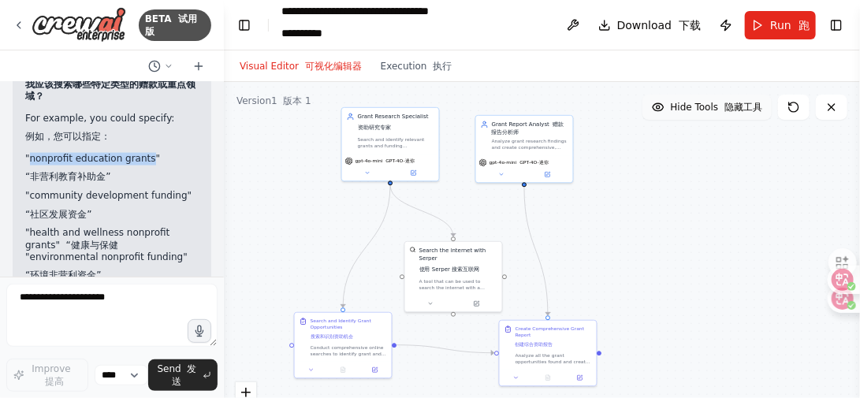
drag, startPoint x: 28, startPoint y: 177, endPoint x: 151, endPoint y: 174, distance: 122.3
click at [151, 174] on li ""nonprofit education grants" “非营利教育补助金”" at bounding box center [112, 171] width 174 height 37
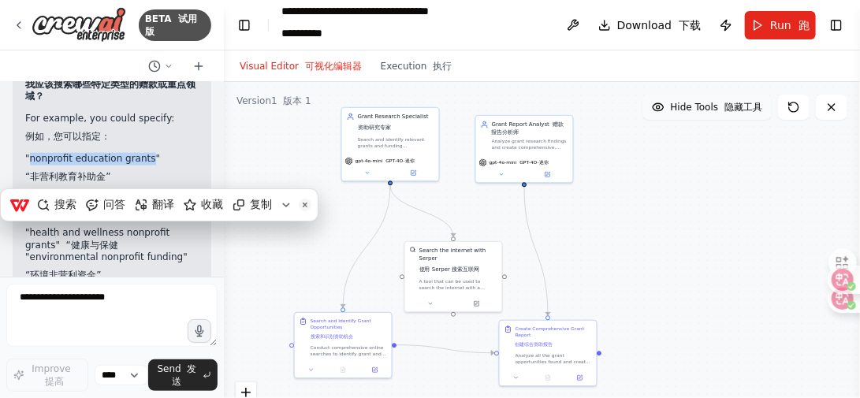
copy li "nonprofit education grants"
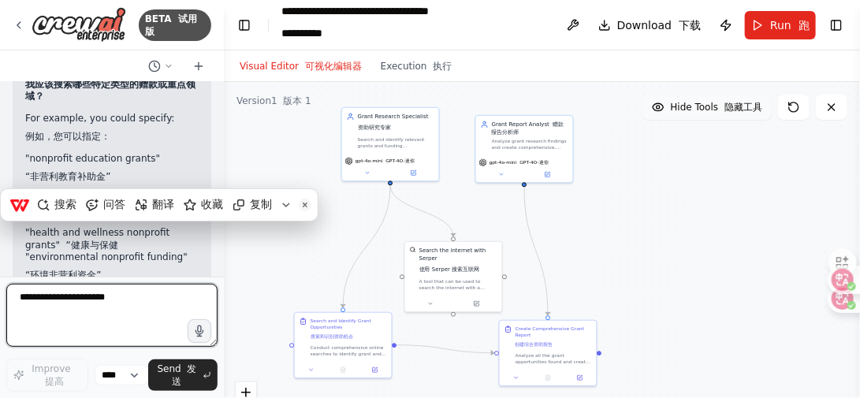
click at [48, 328] on textarea "**********" at bounding box center [111, 315] width 211 height 63
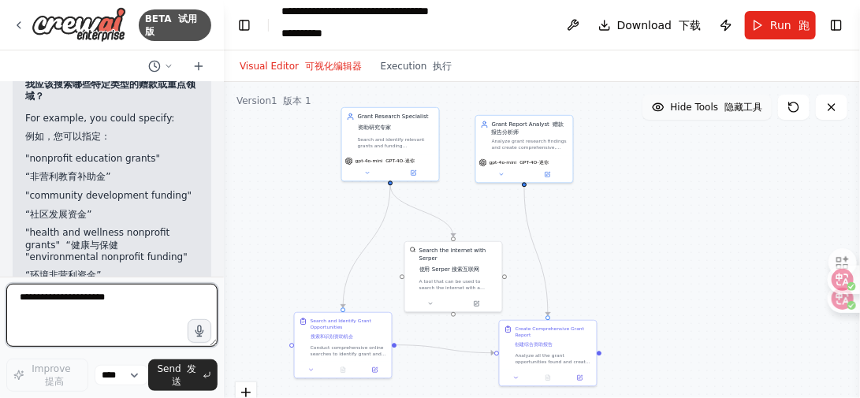
paste textarea "****"
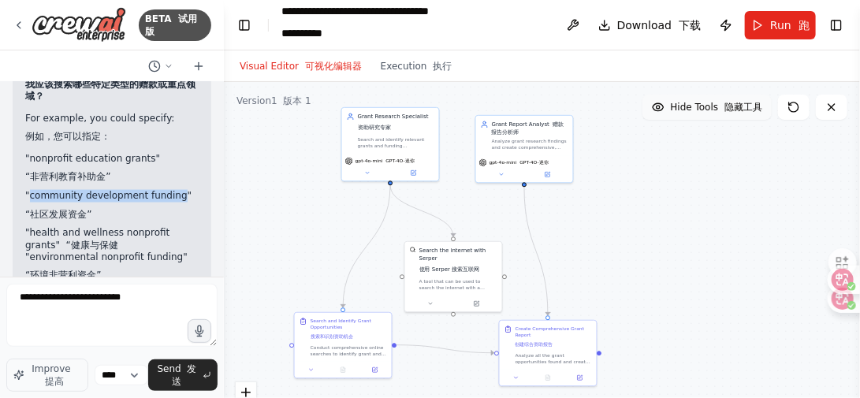
drag, startPoint x: 180, startPoint y: 215, endPoint x: 30, endPoint y: 216, distance: 149.8
click at [30, 216] on li ""community development funding" “社区发展资金”" at bounding box center [112, 208] width 174 height 37
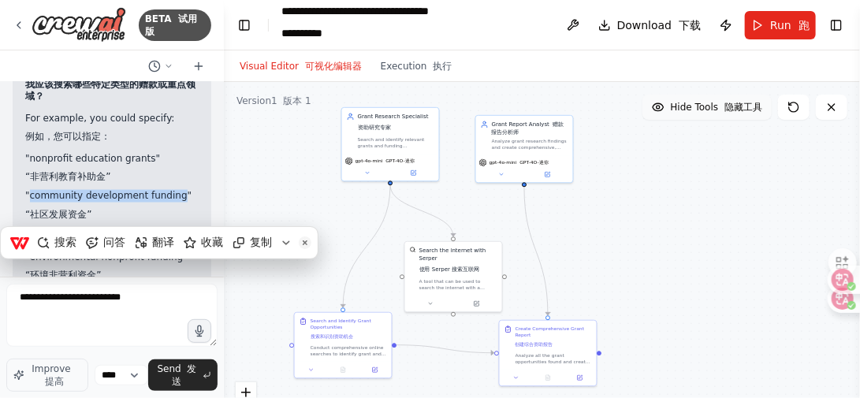
copy li "community development funding"
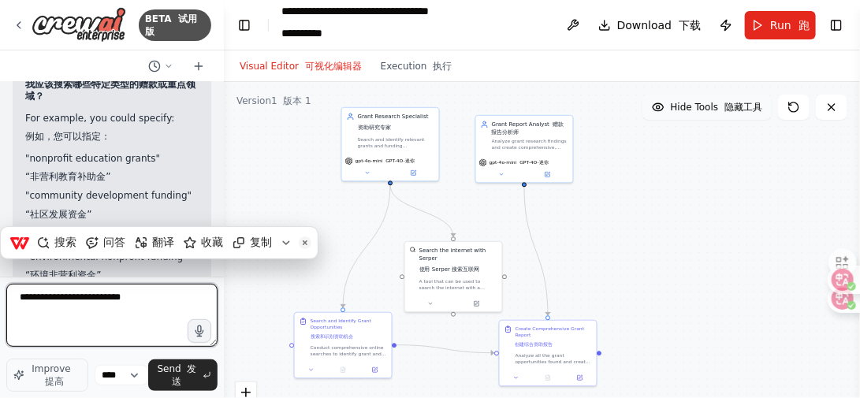
click at [148, 300] on textarea "**********" at bounding box center [111, 315] width 211 height 63
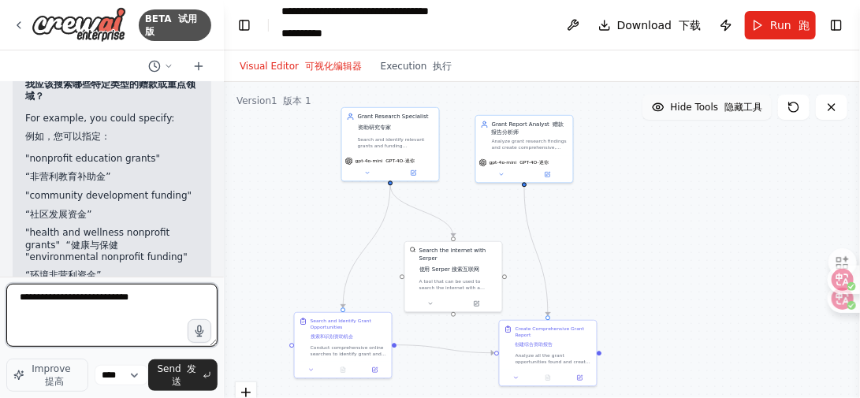
paste textarea "**********"
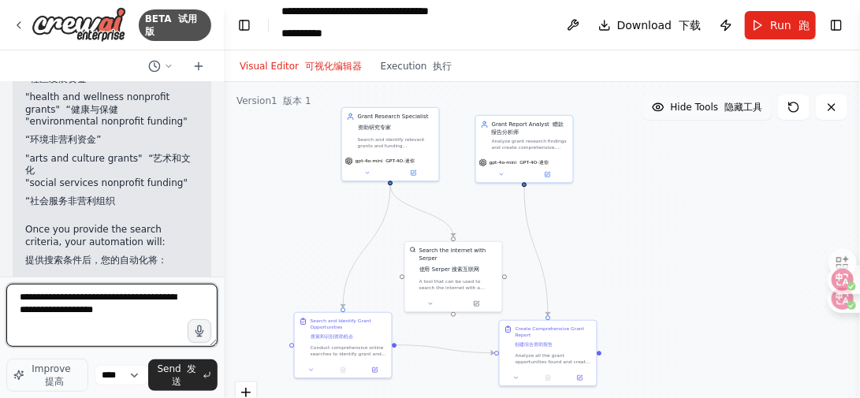
scroll to position [2980, 0]
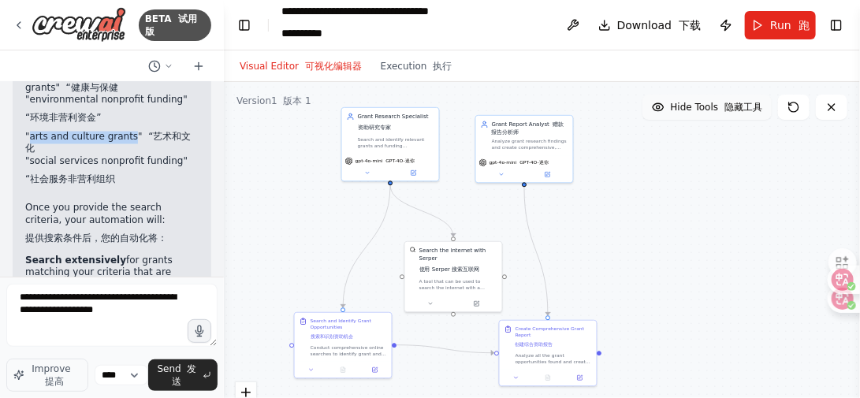
drag, startPoint x: 131, startPoint y: 156, endPoint x: 32, endPoint y: 152, distance: 99.4
click at [32, 152] on li ""arts and culture grants" “艺术和文化" at bounding box center [112, 144] width 174 height 24
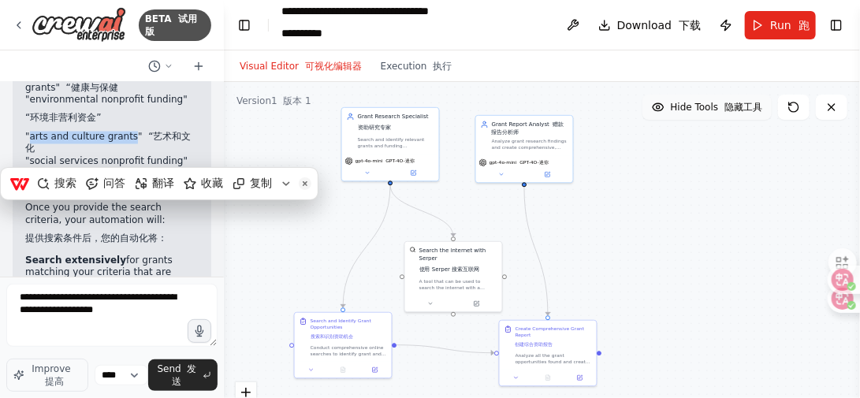
copy li "arts and culture grants"
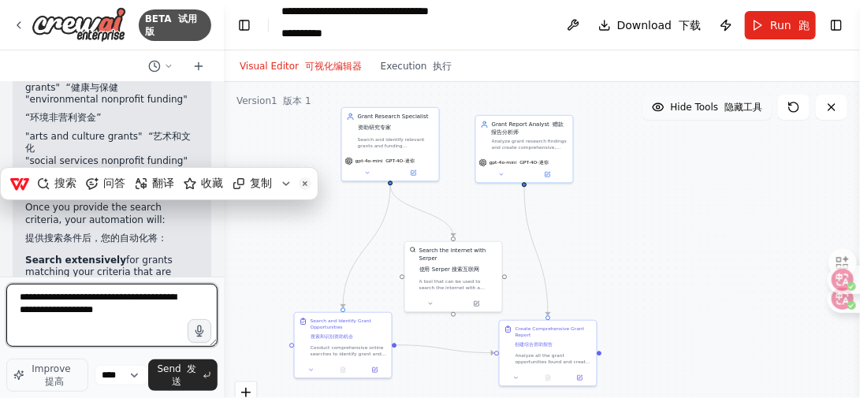
click at [180, 319] on textarea "**********" at bounding box center [111, 315] width 211 height 63
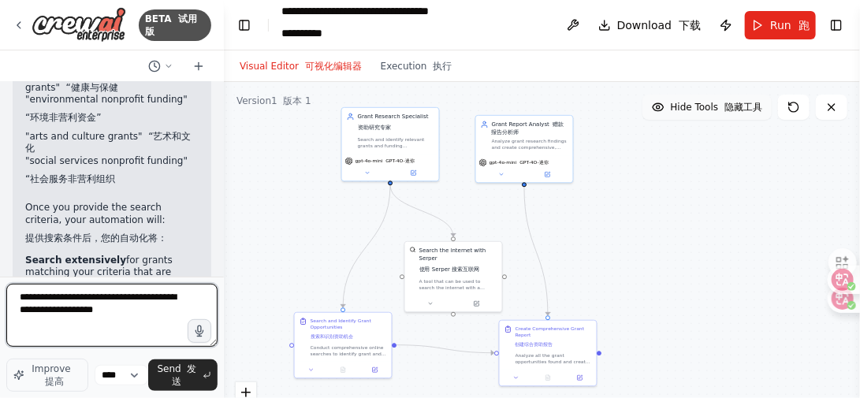
paste textarea "**********"
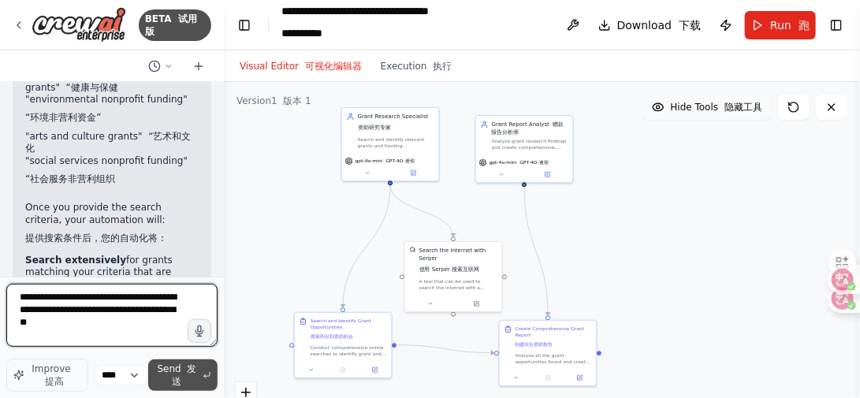
type textarea "**********"
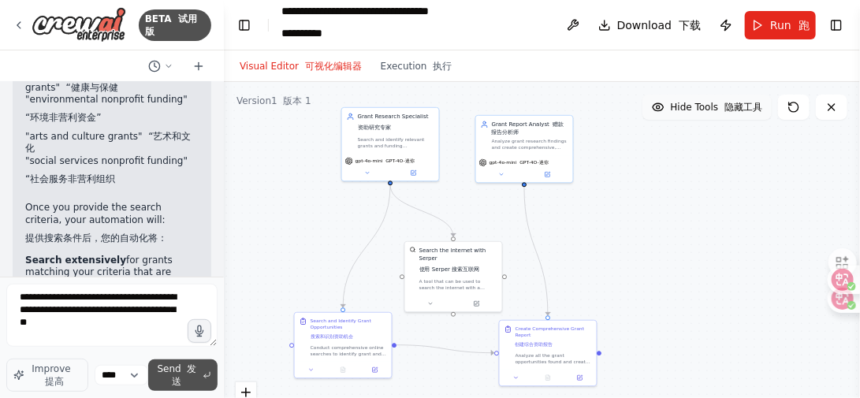
click at [191, 379] on span "Send 发送" at bounding box center [177, 375] width 45 height 25
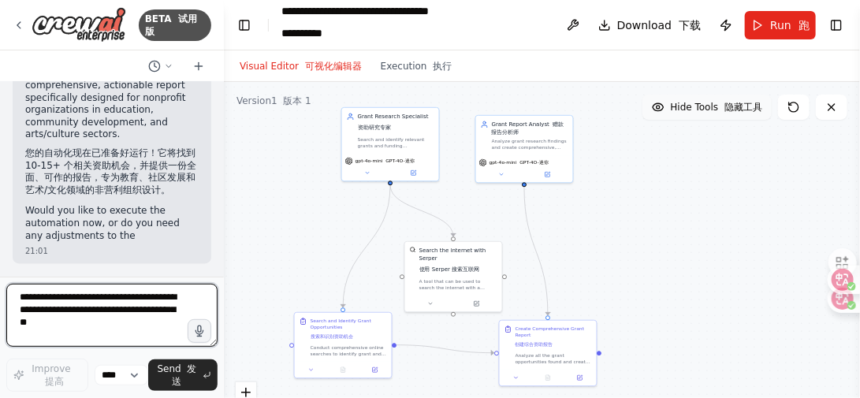
scroll to position [4943, 0]
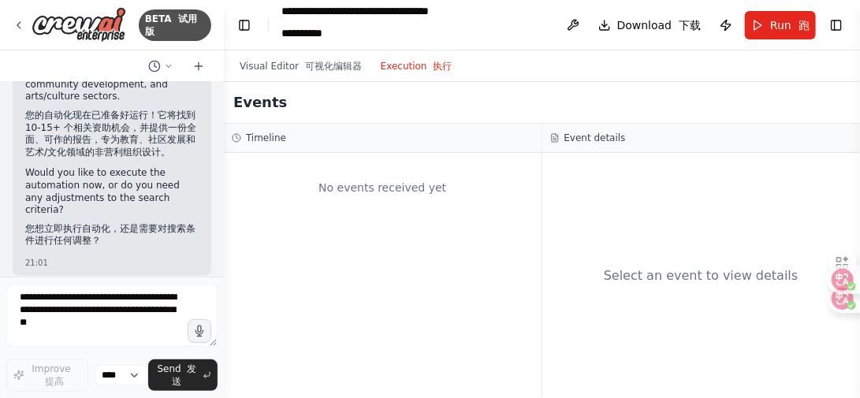
click at [410, 69] on button "Execution 执行" at bounding box center [416, 66] width 91 height 19
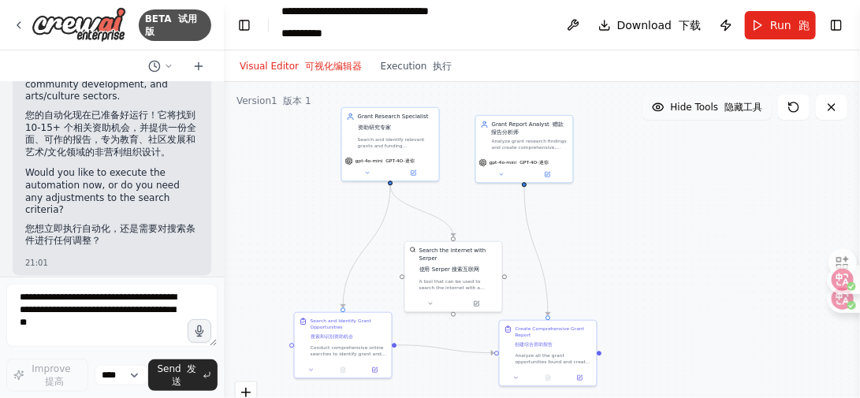
click at [319, 71] on font "可视化编辑器" at bounding box center [333, 66] width 57 height 11
click at [404, 149] on div "Grant Research Specialist 资助研究专家 Search and identify relevant grants and fundin…" at bounding box center [390, 129] width 97 height 46
click at [539, 140] on div "Analyze grant research findings and create comprehensive, well-structured repor…" at bounding box center [530, 142] width 76 height 13
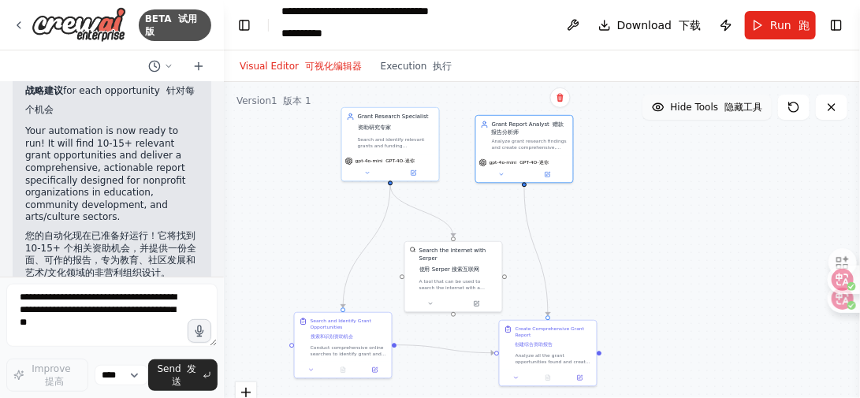
scroll to position [4901, 0]
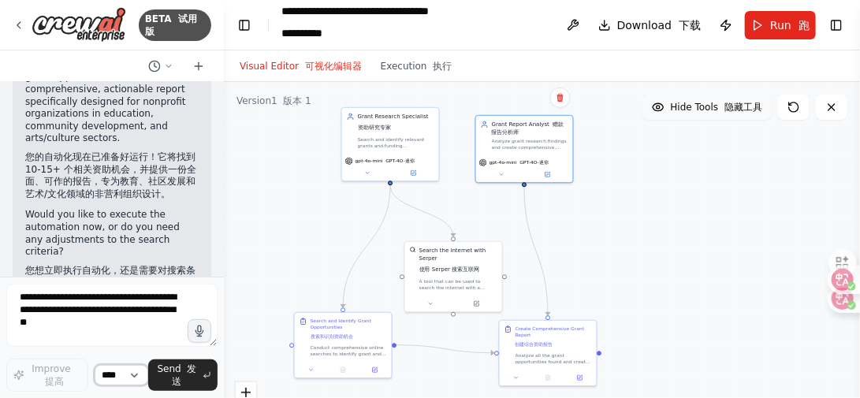
click at [104, 375] on select "****" at bounding box center [122, 375] width 54 height 21
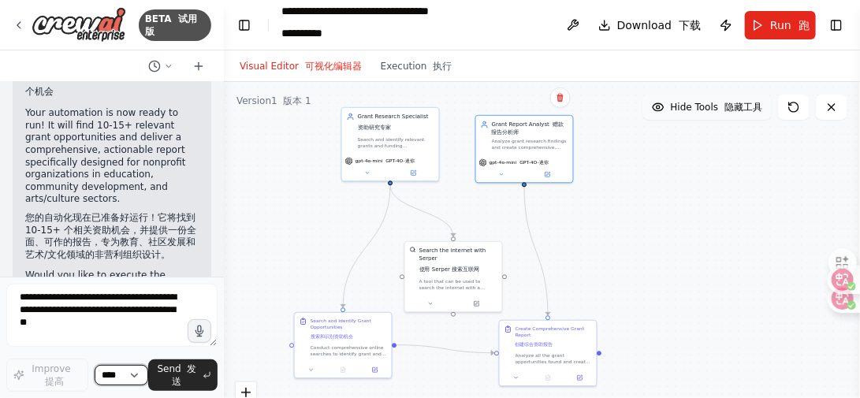
scroll to position [4823, 0]
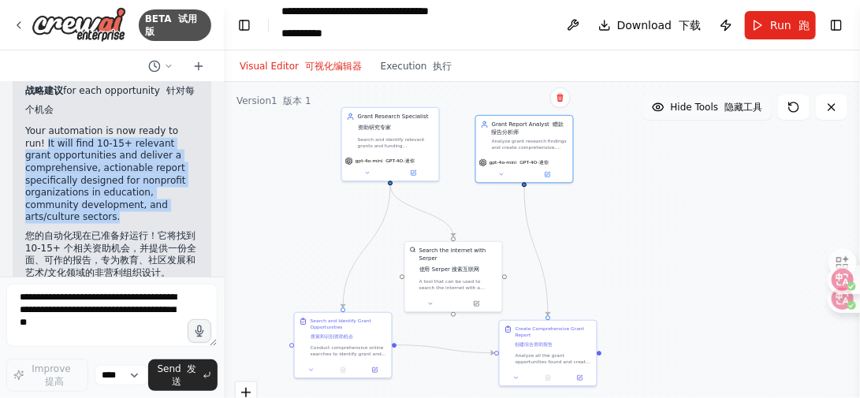
drag, startPoint x: 45, startPoint y: 162, endPoint x: 129, endPoint y: 229, distance: 108.3
click at [129, 229] on p "Your automation is now ready to run! It will find 10-15+ relevant grant opportu…" at bounding box center [112, 205] width 174 height 160
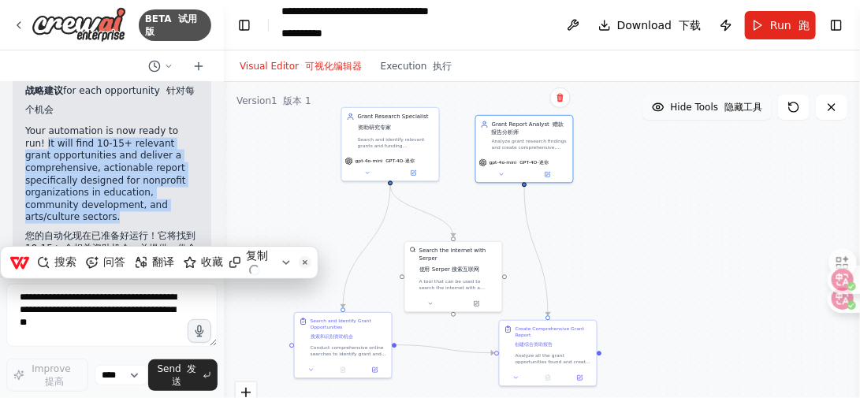
copy p "It will find 10-15+ relevant grant opportunities and deliver a comprehensive, a…"
click at [789, 28] on span "Run 跑" at bounding box center [790, 25] width 39 height 16
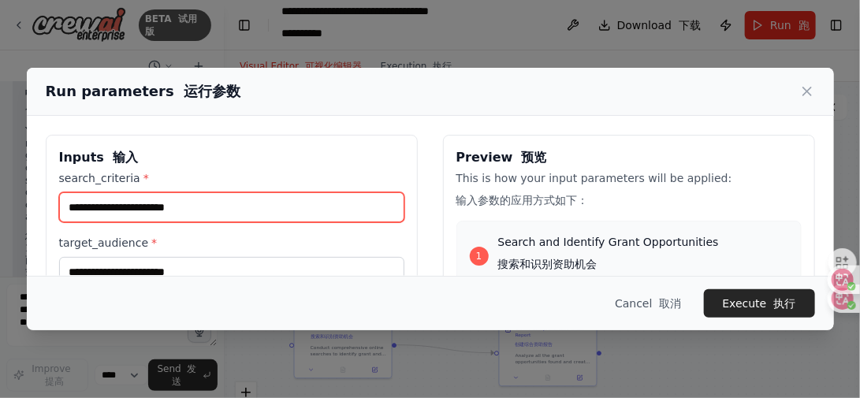
click at [190, 203] on input "search_criteria *" at bounding box center [231, 207] width 345 height 30
paste input "**********"
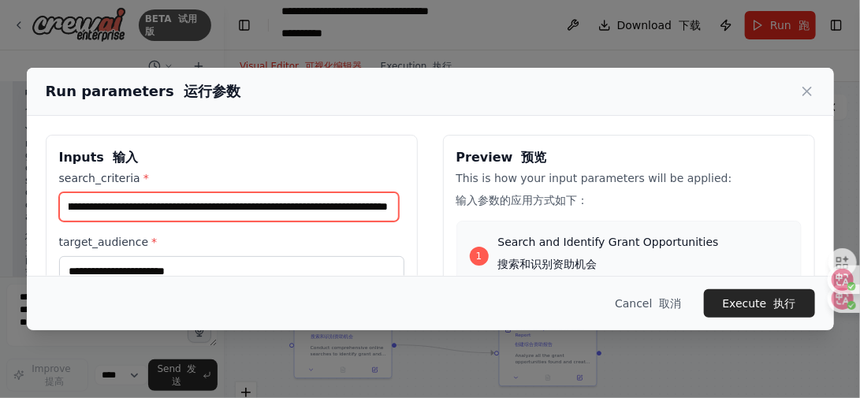
type input "**********"
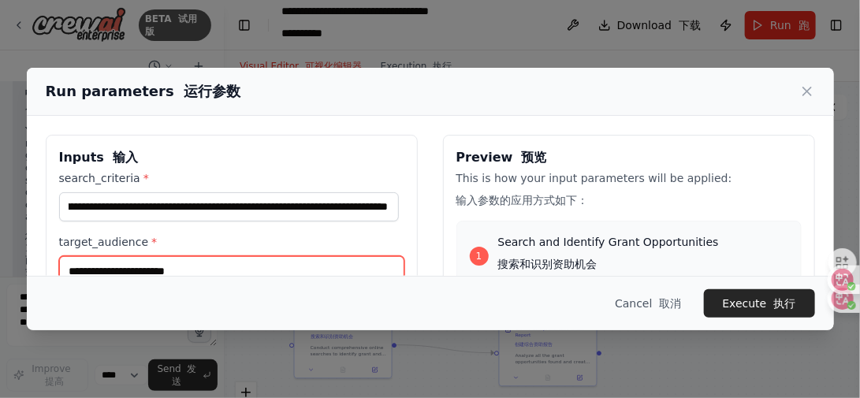
scroll to position [0, 0]
click at [211, 271] on input "target_audience *" at bounding box center [231, 271] width 345 height 30
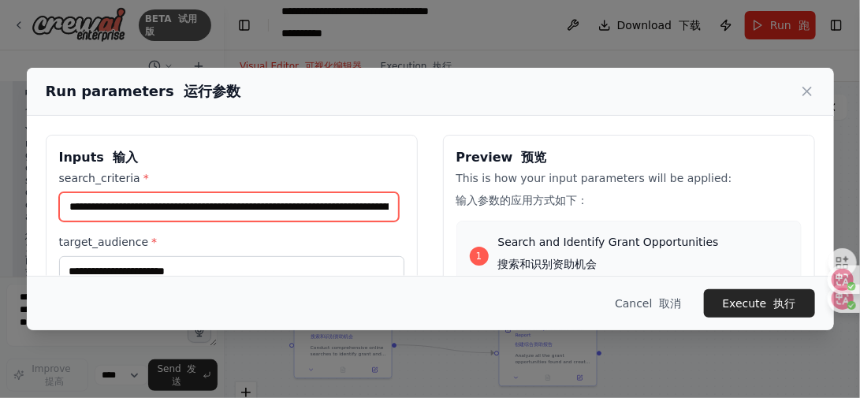
drag, startPoint x: 388, startPoint y: 211, endPoint x: 22, endPoint y: 244, distance: 367.5
click at [22, 244] on div "**********" at bounding box center [430, 199] width 860 height 398
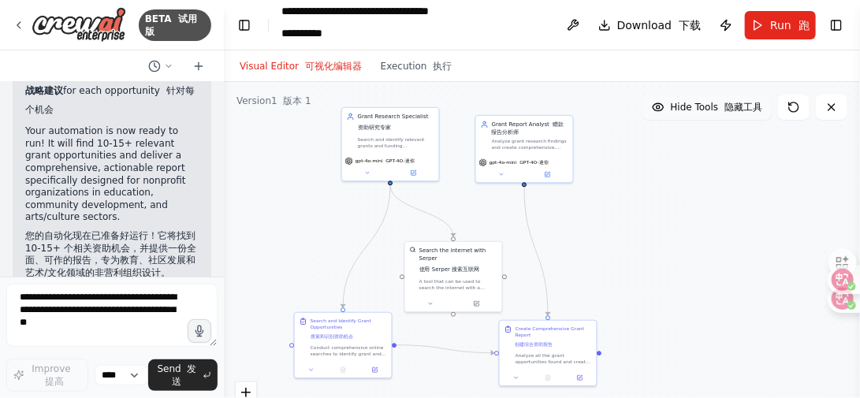
click at [604, 252] on div ".deletable-edge-delete-btn { width: 20px; height: 20px; border: 0px solid #ffff…" at bounding box center [542, 279] width 636 height 394
click at [772, 28] on span "Run 跑" at bounding box center [790, 25] width 39 height 16
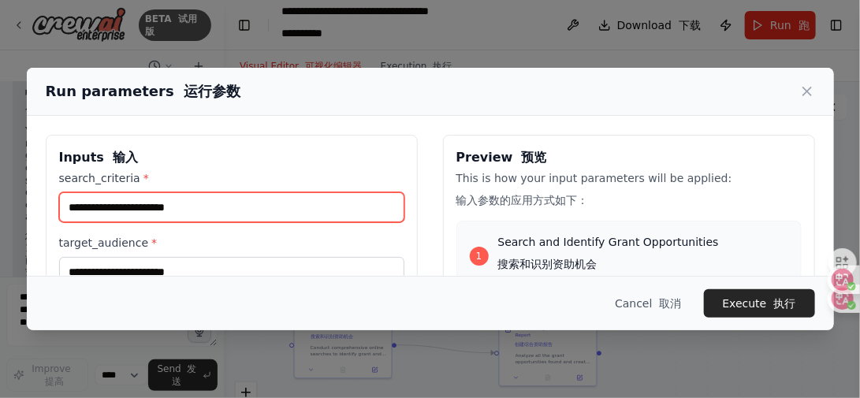
paste input "**********"
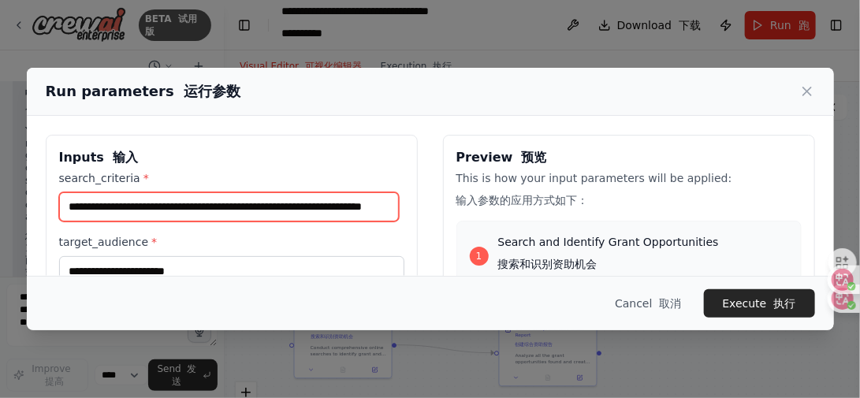
type input "**********"
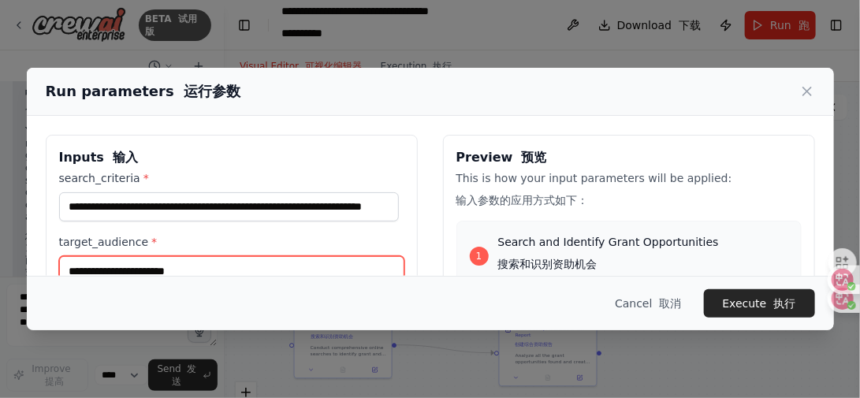
scroll to position [0, 0]
click at [213, 271] on input "target_audience *" at bounding box center [231, 271] width 345 height 30
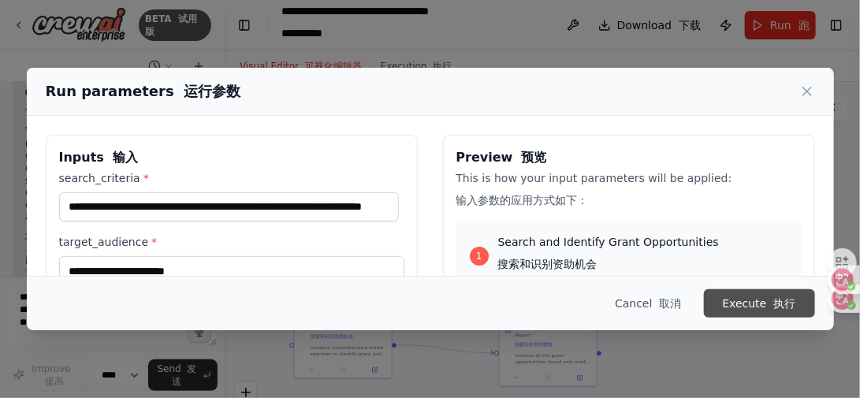
click at [720, 311] on button "Execute 执行" at bounding box center [759, 303] width 111 height 28
click at [733, 312] on button "Execute 执行" at bounding box center [759, 303] width 111 height 28
click at [733, 307] on button "Execute 执行" at bounding box center [759, 303] width 111 height 28
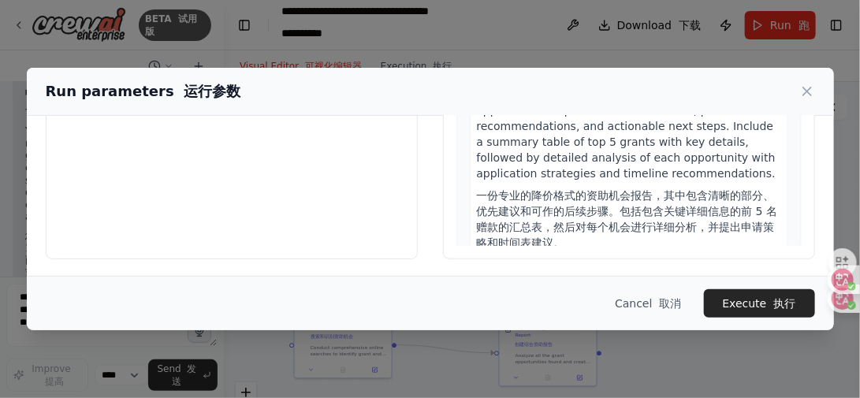
scroll to position [841, 0]
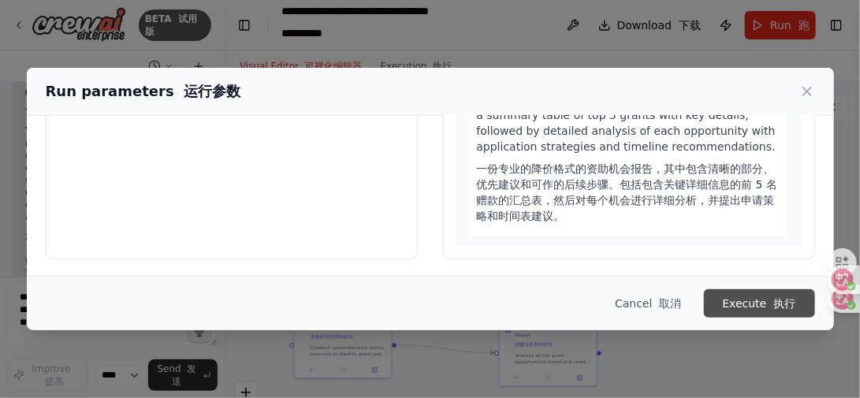
click at [754, 300] on button "Execute 执行" at bounding box center [759, 303] width 111 height 28
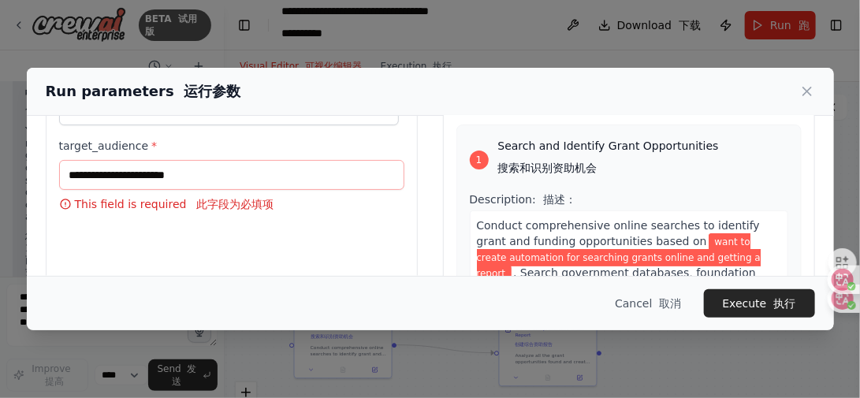
scroll to position [79, 0]
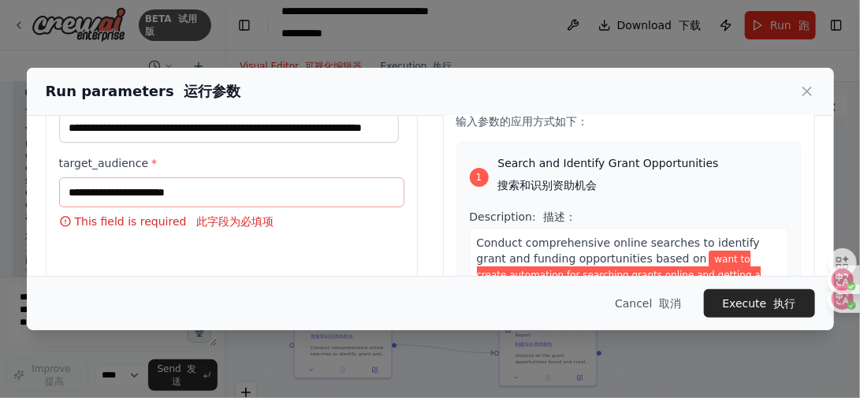
click at [470, 175] on div "1" at bounding box center [479, 177] width 19 height 19
click at [547, 179] on font "搜索和识别资助机会" at bounding box center [547, 185] width 99 height 13
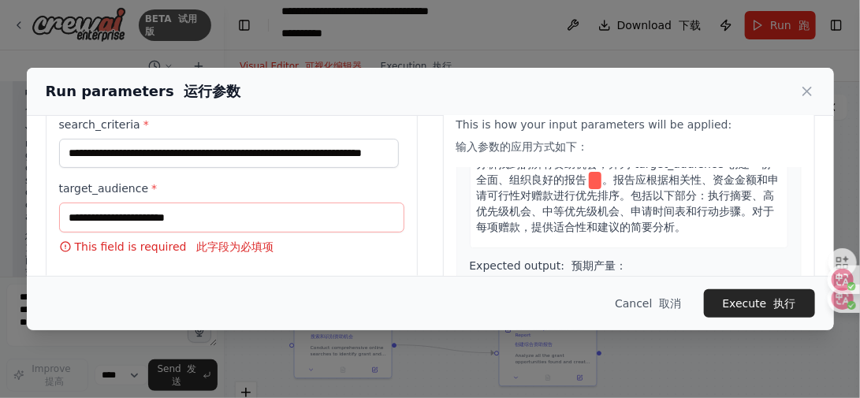
scroll to position [41, 0]
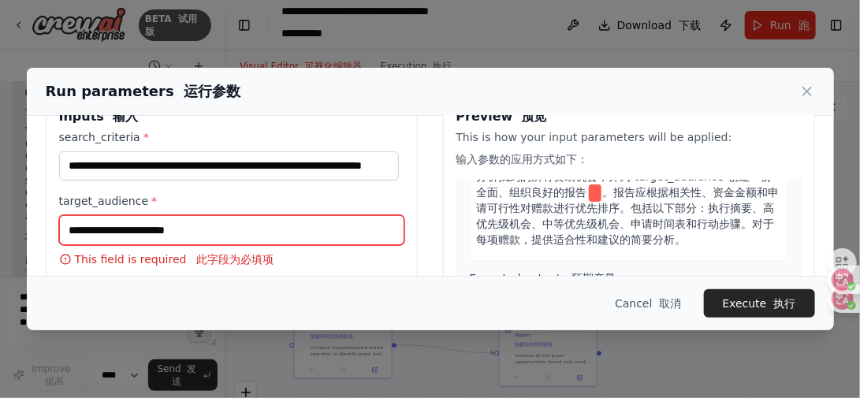
click at [233, 230] on input "target_audience *" at bounding box center [231, 230] width 345 height 30
drag, startPoint x: 233, startPoint y: 230, endPoint x: 79, endPoint y: 228, distance: 154.6
click at [79, 228] on input "target_audience *" at bounding box center [231, 230] width 345 height 30
drag, startPoint x: 66, startPoint y: 228, endPoint x: 187, endPoint y: 230, distance: 120.7
click at [187, 230] on input "target_audience *" at bounding box center [231, 230] width 345 height 30
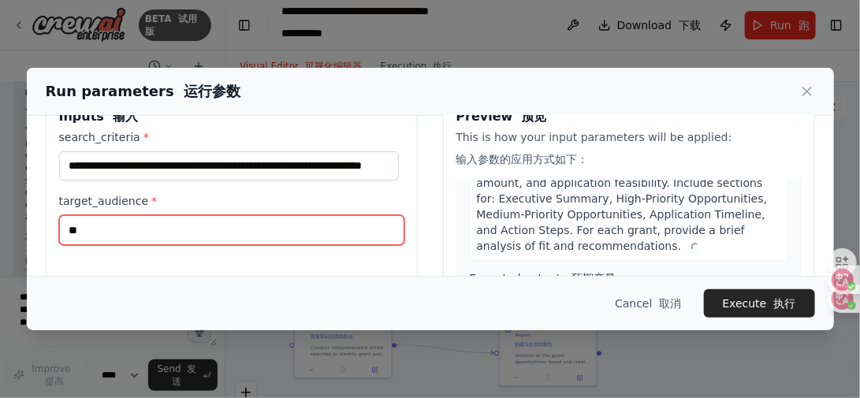
scroll to position [825, 0]
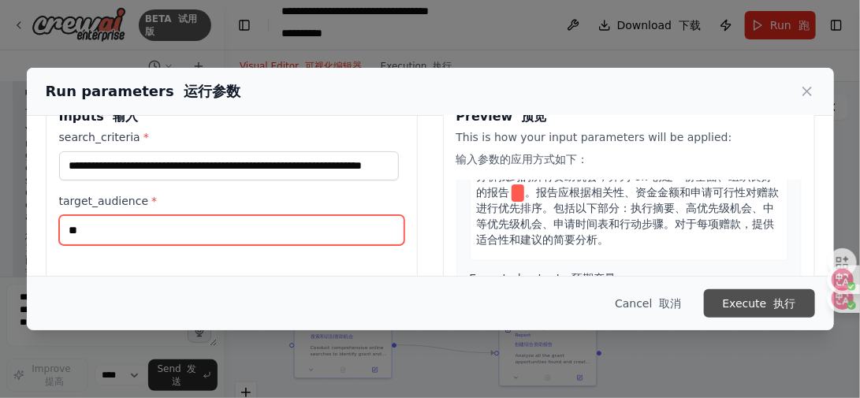
type input "**"
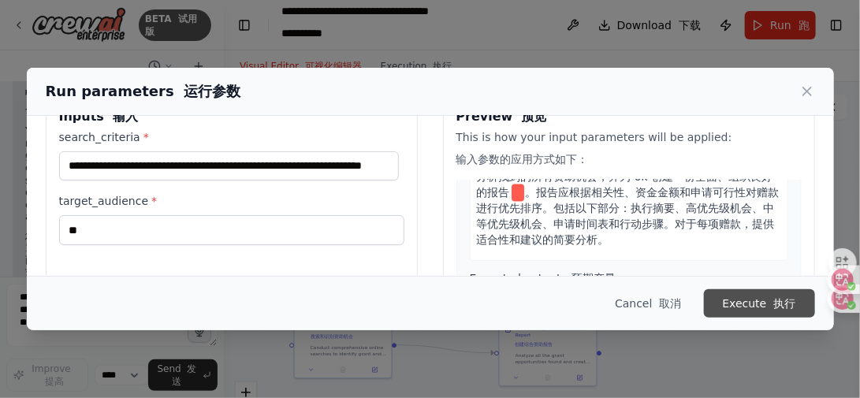
click at [718, 308] on button "Execute 执行" at bounding box center [759, 303] width 111 height 28
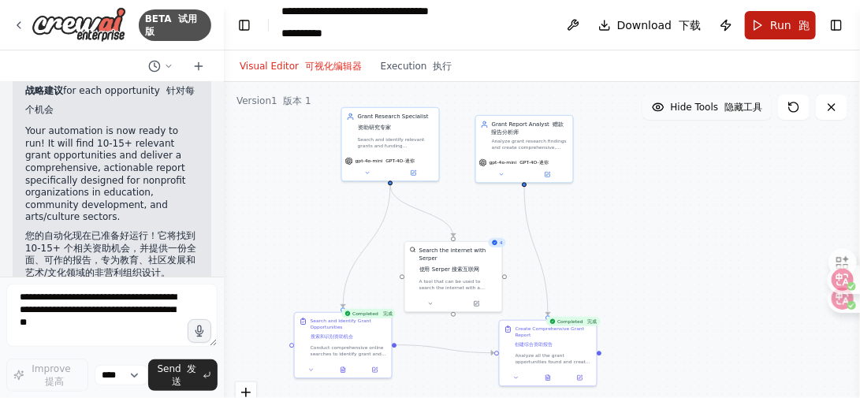
click at [780, 31] on span "Run 跑" at bounding box center [790, 25] width 39 height 16
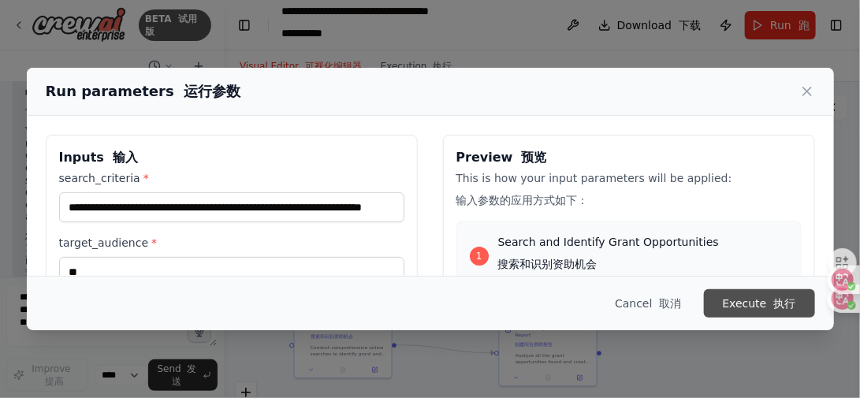
click at [734, 300] on button "Execute 执行" at bounding box center [759, 303] width 111 height 28
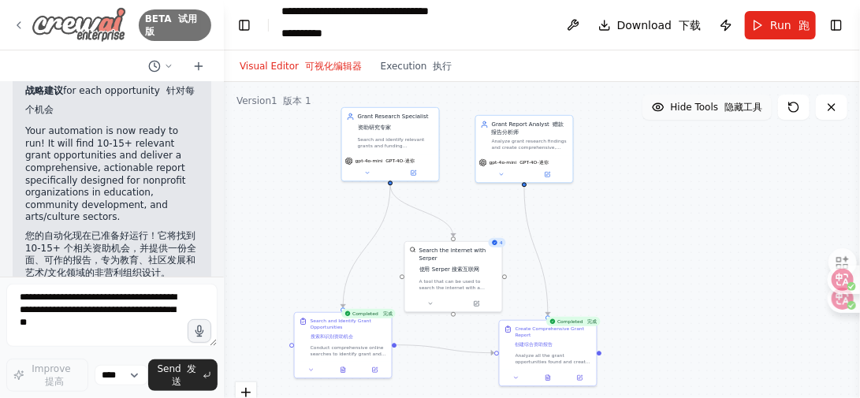
click at [17, 26] on icon at bounding box center [19, 25] width 13 height 13
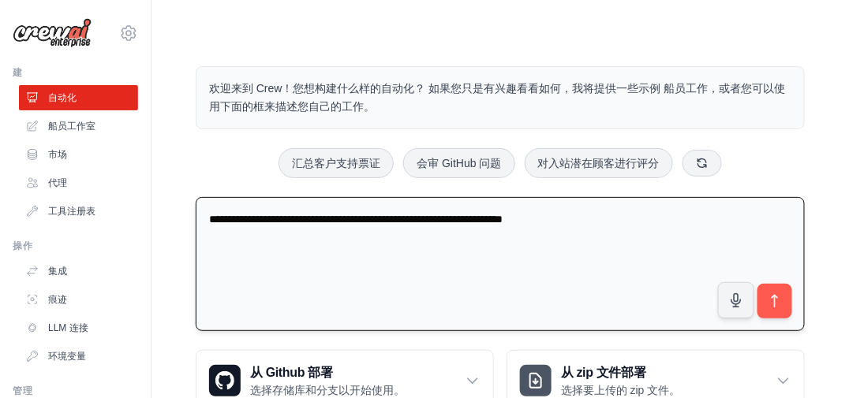
drag, startPoint x: 606, startPoint y: 224, endPoint x: 203, endPoint y: 228, distance: 403.8
click at [203, 228] on textarea "**********" at bounding box center [500, 264] width 609 height 135
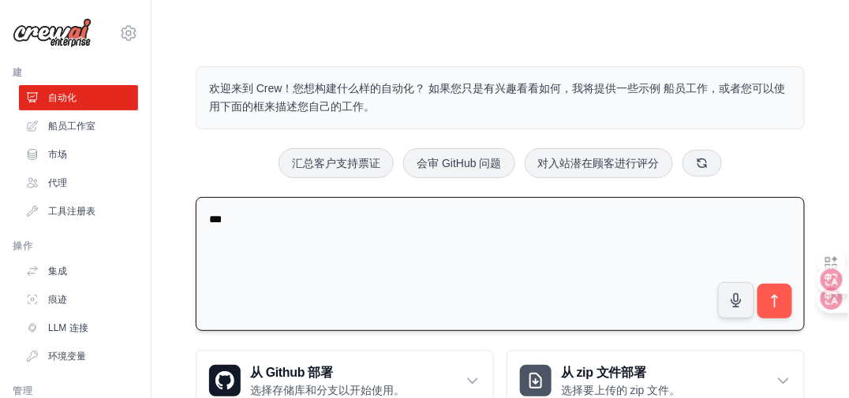
click at [262, 223] on textarea "***" at bounding box center [500, 264] width 609 height 135
type textarea "**********"
click at [781, 312] on button "submit" at bounding box center [774, 301] width 36 height 36
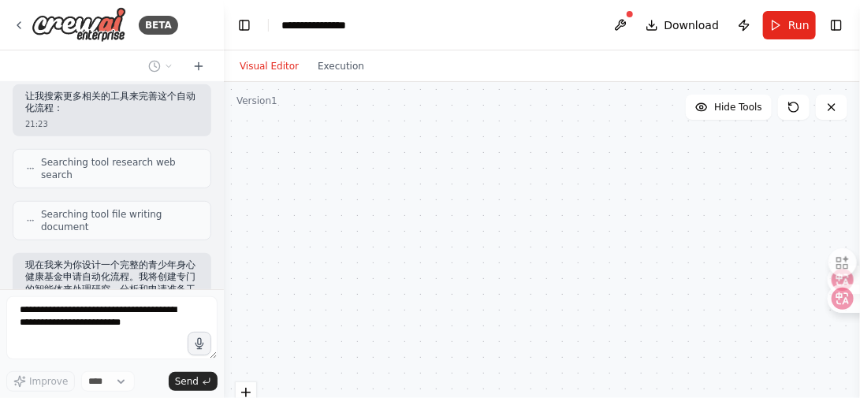
scroll to position [540, 0]
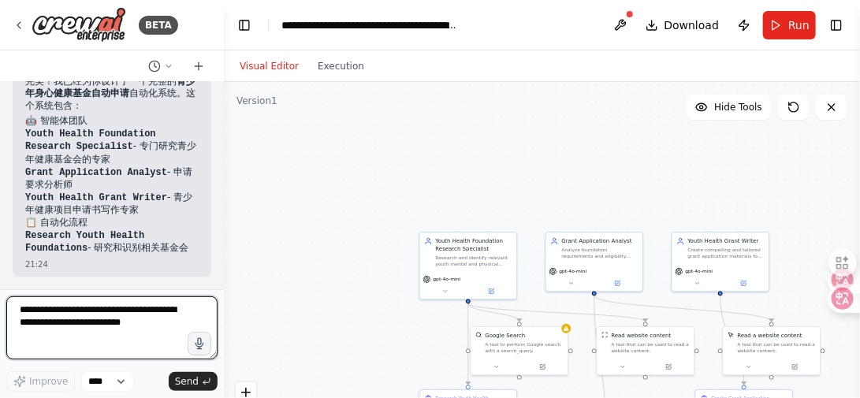
scroll to position [1193, 0]
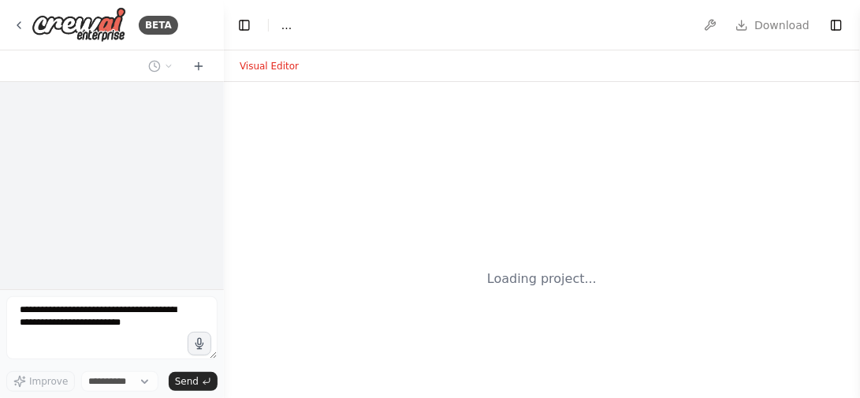
select select "****"
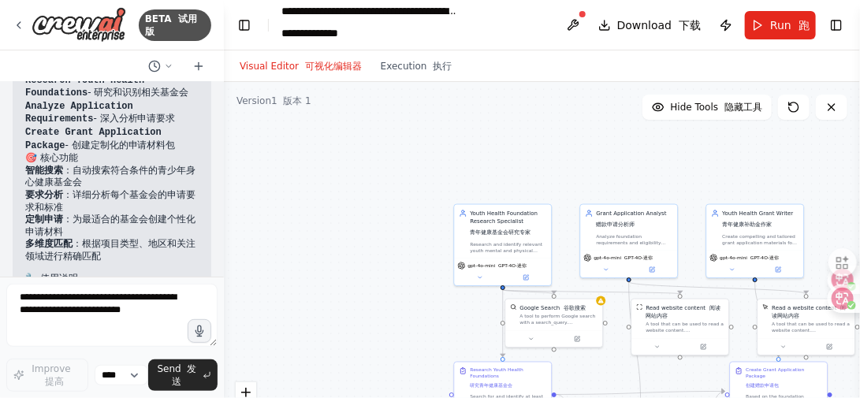
scroll to position [808, 0]
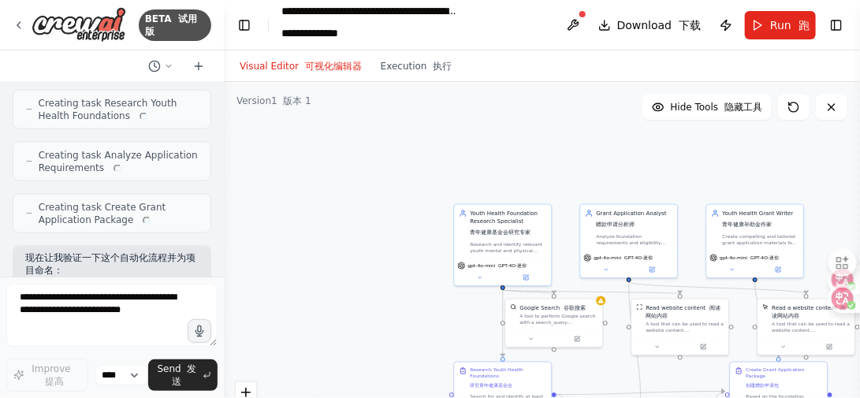
click at [219, 178] on div at bounding box center [221, 199] width 6 height 398
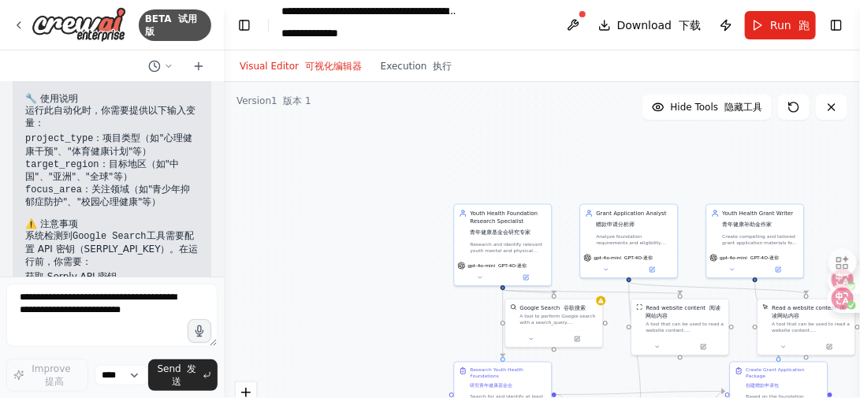
scroll to position [1878, 0]
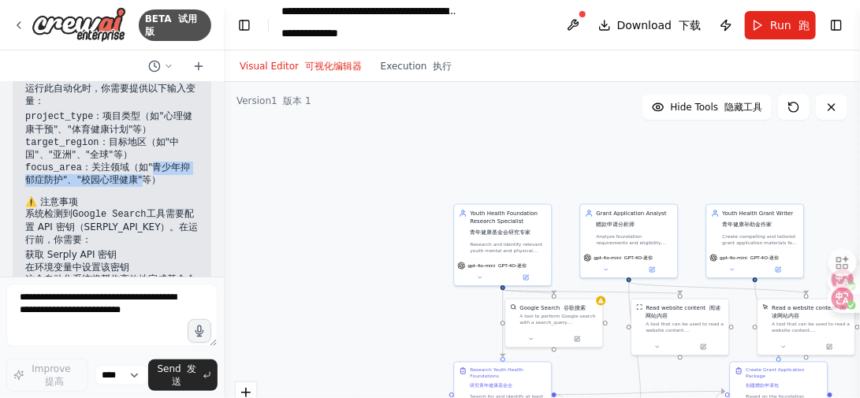
drag, startPoint x: 148, startPoint y: 181, endPoint x: 143, endPoint y: 195, distance: 14.5
click at [143, 187] on li "focus_area ：关注领域（如"青少年抑郁症防护"、"校园心理健康"等）" at bounding box center [112, 174] width 174 height 25
drag, startPoint x: 143, startPoint y: 195, endPoint x: 143, endPoint y: 178, distance: 16.6
click at [143, 178] on li "focus_area ：关注领域（如"青少年抑郁症防护"、"校园心理健康"等）" at bounding box center [112, 174] width 174 height 25
drag, startPoint x: 144, startPoint y: 177, endPoint x: 143, endPoint y: 189, distance: 11.9
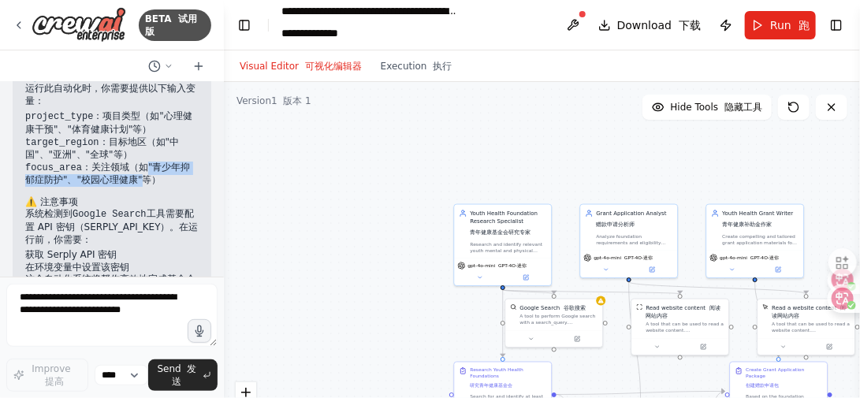
click at [143, 187] on li "focus_area ：关注领域（如"青少年抑郁症防护"、"校园心理健康"等）" at bounding box center [112, 174] width 174 height 25
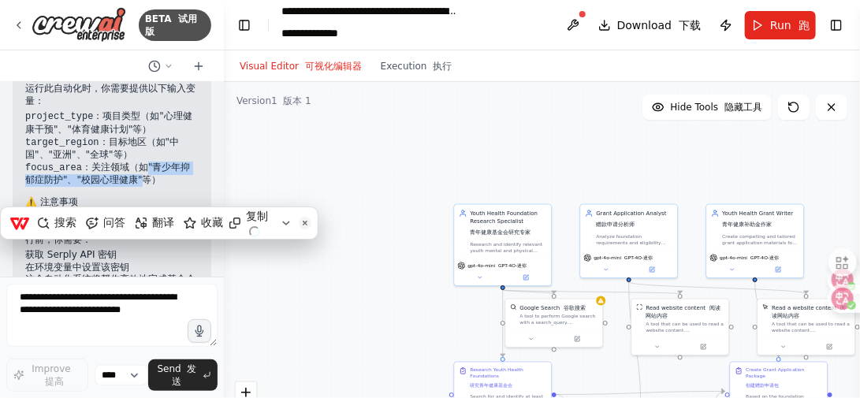
copy li ""青少年抑郁症防护"、"校园心理健康""
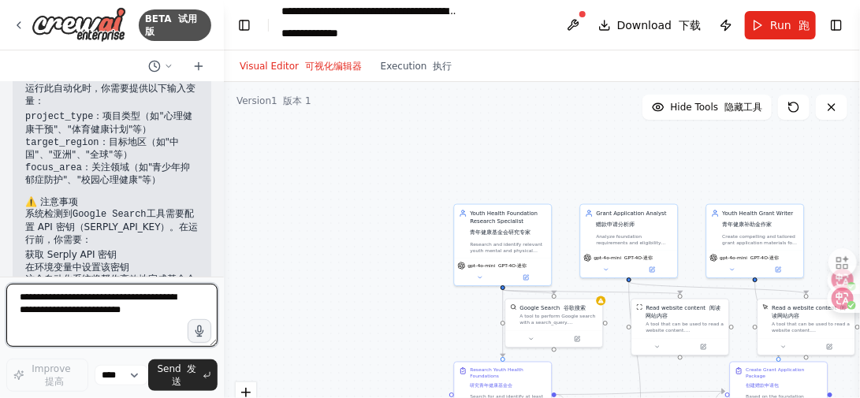
scroll to position [1957, 0]
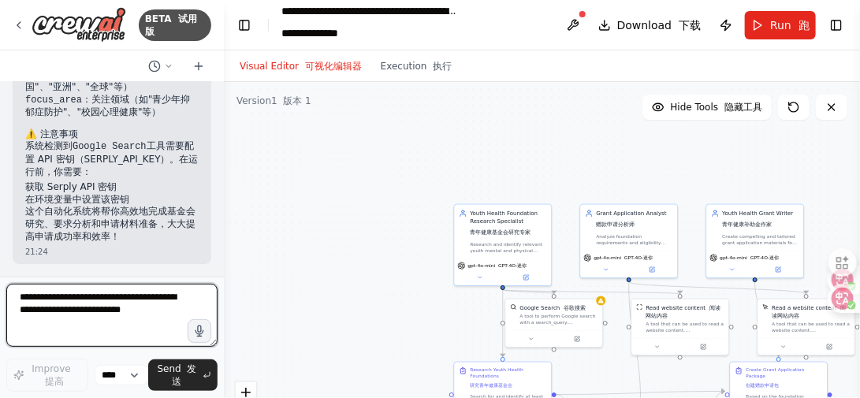
paste textarea "**********"
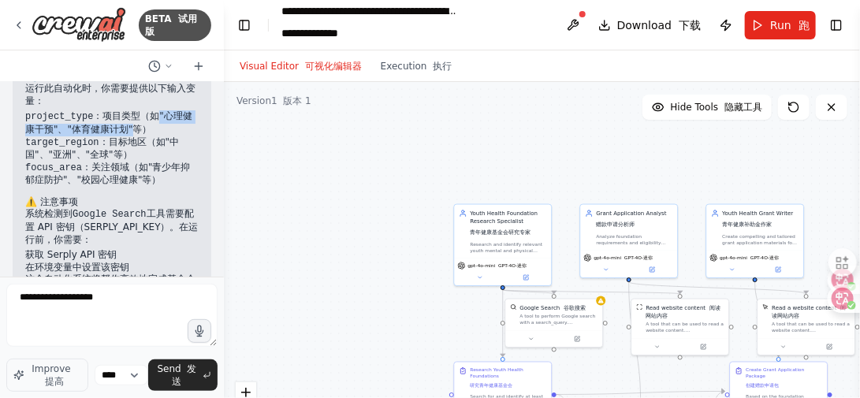
drag, startPoint x: 153, startPoint y: 128, endPoint x: 132, endPoint y: 146, distance: 28.0
click at [132, 136] on li "project_type ：项目类型（如"心理健康干预"、"体育健康计划"等）" at bounding box center [112, 122] width 174 height 25
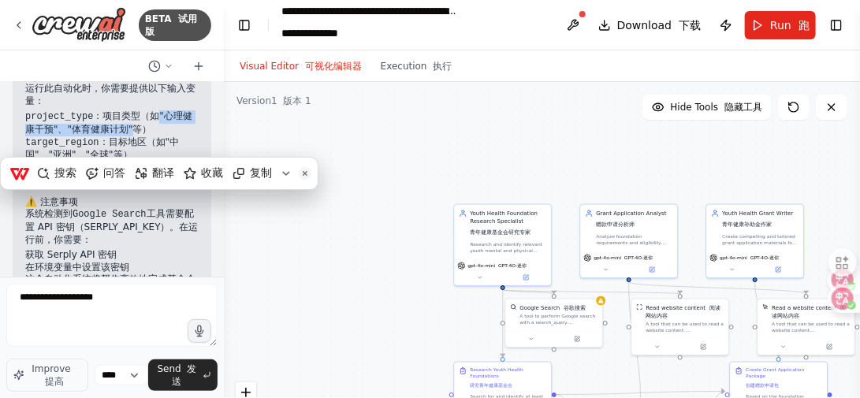
copy li ""心理健康干预"、"体育健康计划""
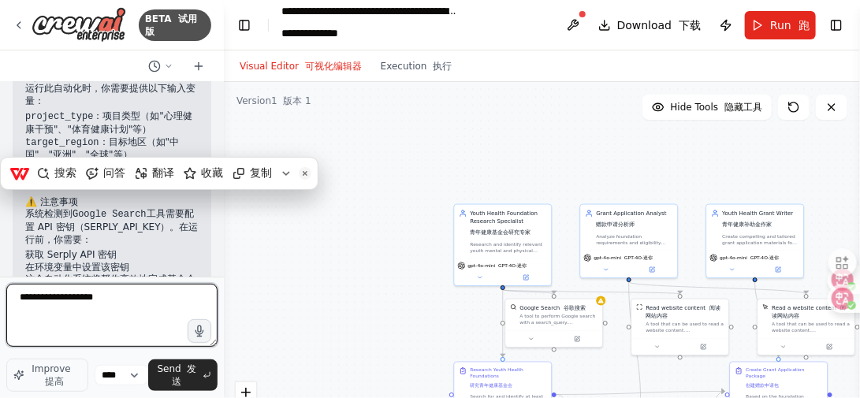
click at [192, 297] on textarea "**********" at bounding box center [111, 315] width 211 height 63
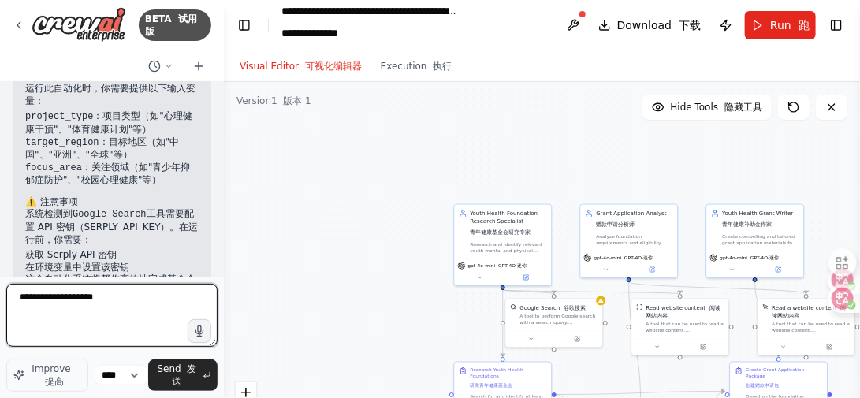
paste textarea "**********"
type textarea "**********"
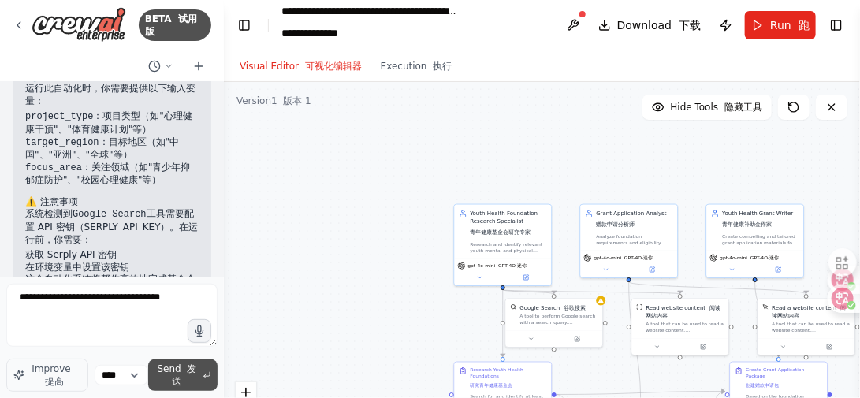
click at [177, 375] on span "Send 发送" at bounding box center [177, 375] width 45 height 25
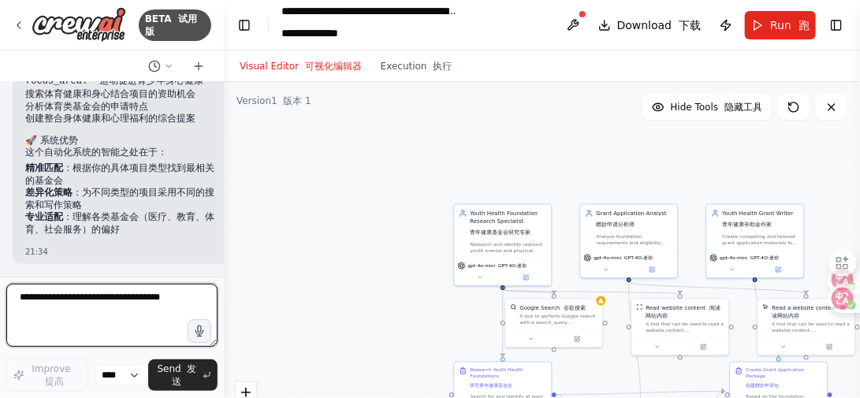
scroll to position [2758, 0]
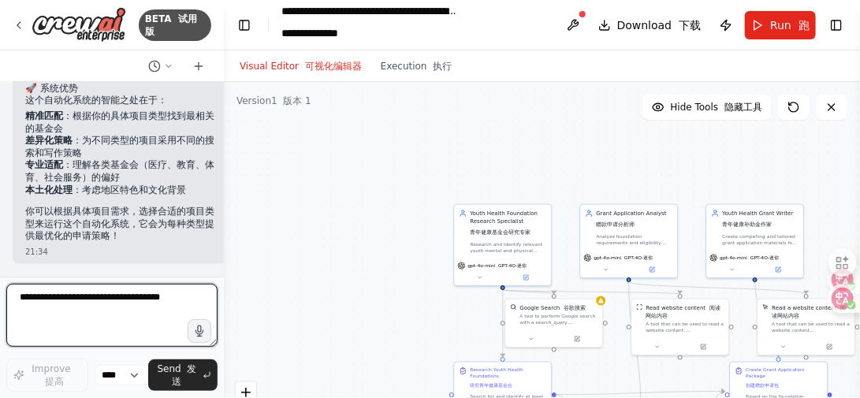
click at [73, 306] on textarea "**********" at bounding box center [111, 315] width 211 height 63
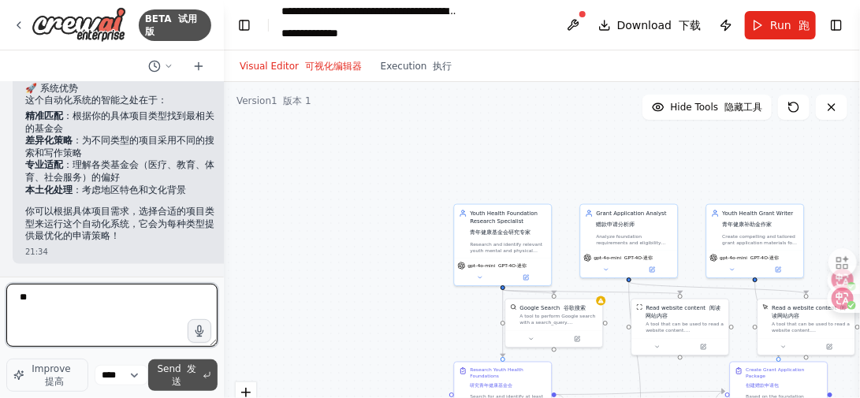
type textarea "**"
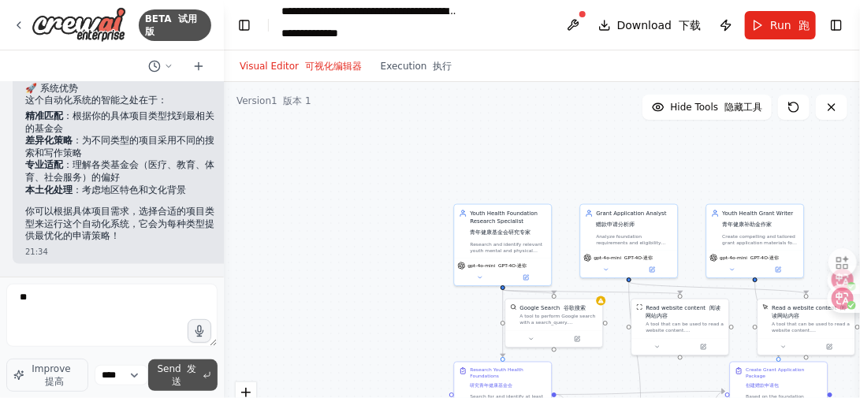
click at [197, 382] on span "Send 发送" at bounding box center [177, 375] width 45 height 25
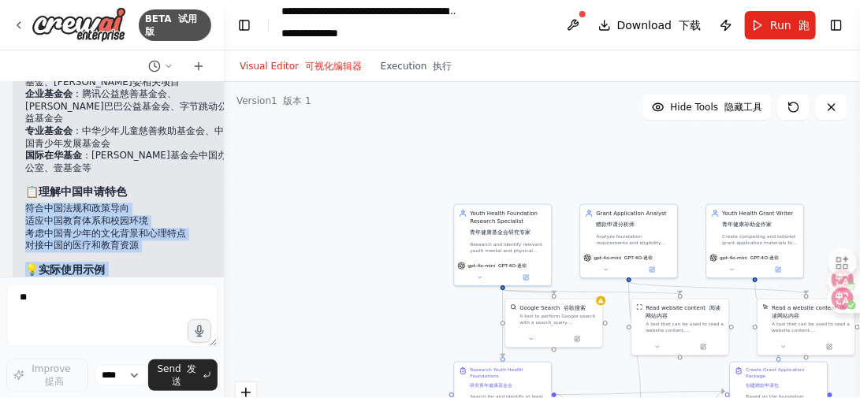
scroll to position [3149, 0]
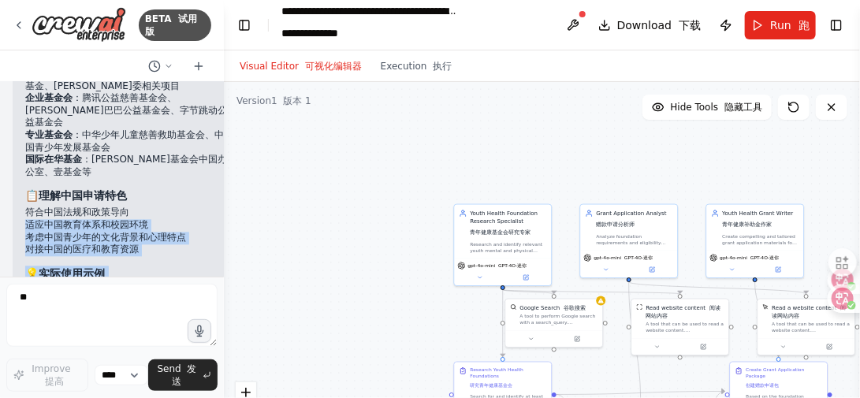
drag, startPoint x: 180, startPoint y: 181, endPoint x: 177, endPoint y: 206, distance: 24.6
click at [177, 206] on div "▶ Thought process 思维过程 完美！以"中国"作为目标地区，这个自动化系统将专门针对中国的青少年身心健康基金会进行研究和申请。 🇨🇳 针对中国…" at bounding box center [126, 209] width 203 height 545
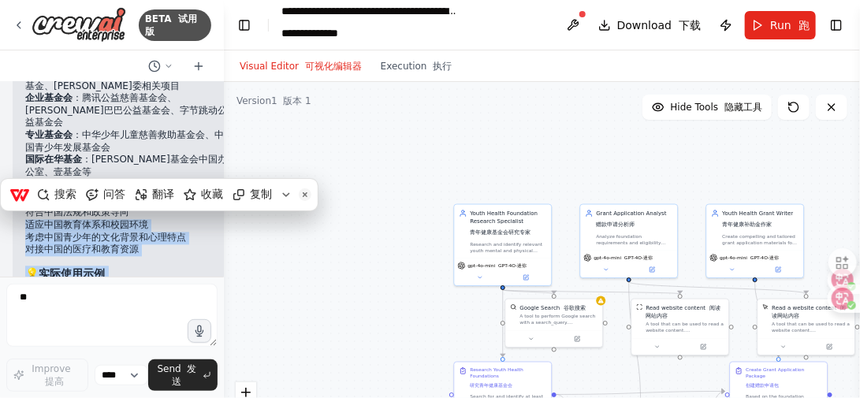
drag, startPoint x: 177, startPoint y: 206, endPoint x: 145, endPoint y: 234, distance: 43.0
click at [145, 234] on li "考虑中国青少年的文化背景和心理特点" at bounding box center [126, 238] width 203 height 13
click at [152, 240] on li "考虑中国青少年的文化背景和心理特点" at bounding box center [126, 238] width 203 height 13
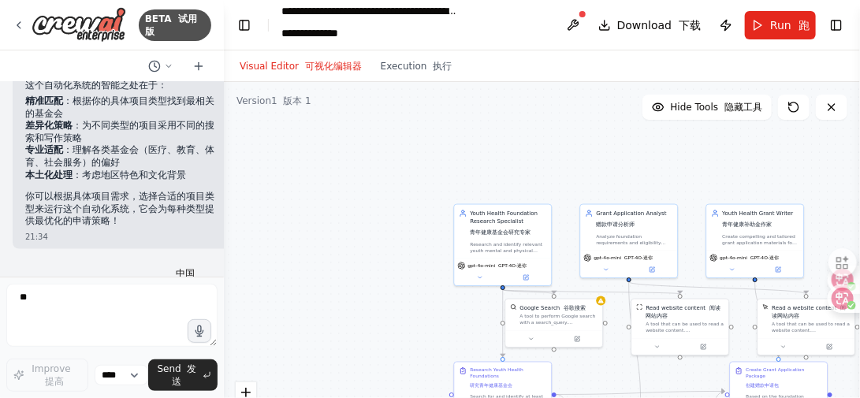
scroll to position [2755, 0]
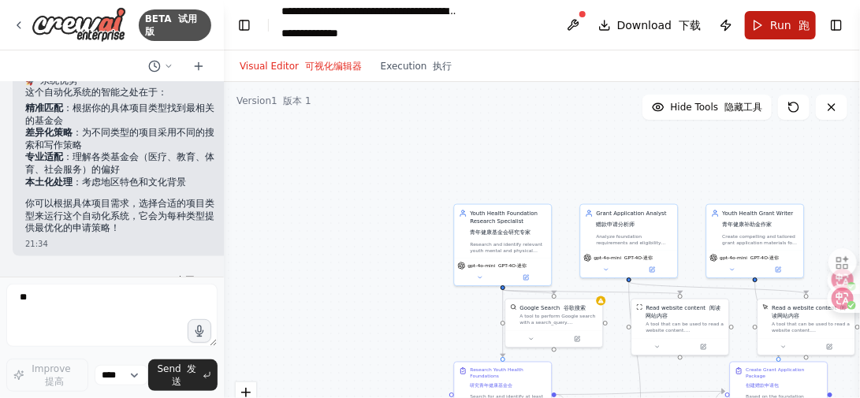
click at [773, 31] on span "Run 跑" at bounding box center [790, 25] width 39 height 16
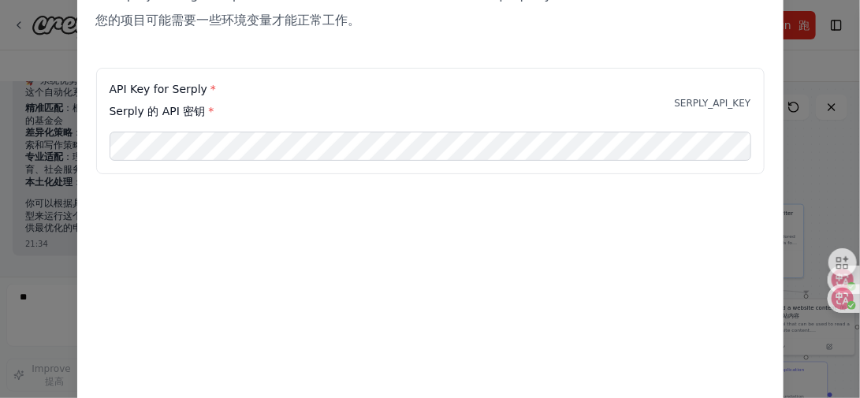
click at [41, 280] on div "Environment configuration Your project might require some environment variables…" at bounding box center [430, 199] width 860 height 398
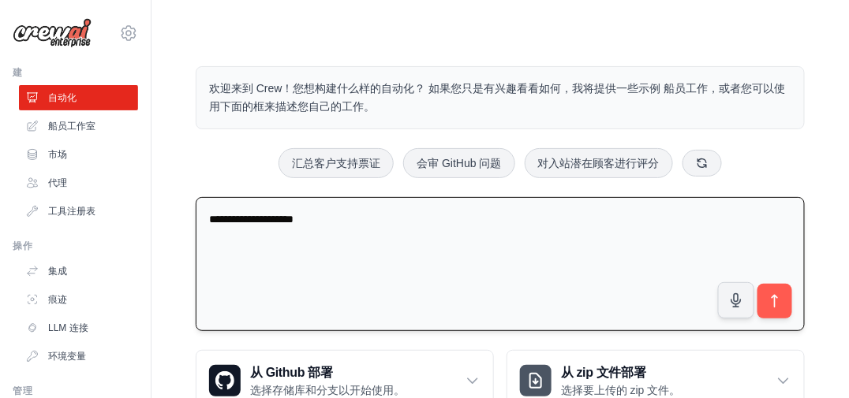
click at [200, 215] on textarea "**********" at bounding box center [500, 264] width 609 height 135
